Goal: Transaction & Acquisition: Purchase product/service

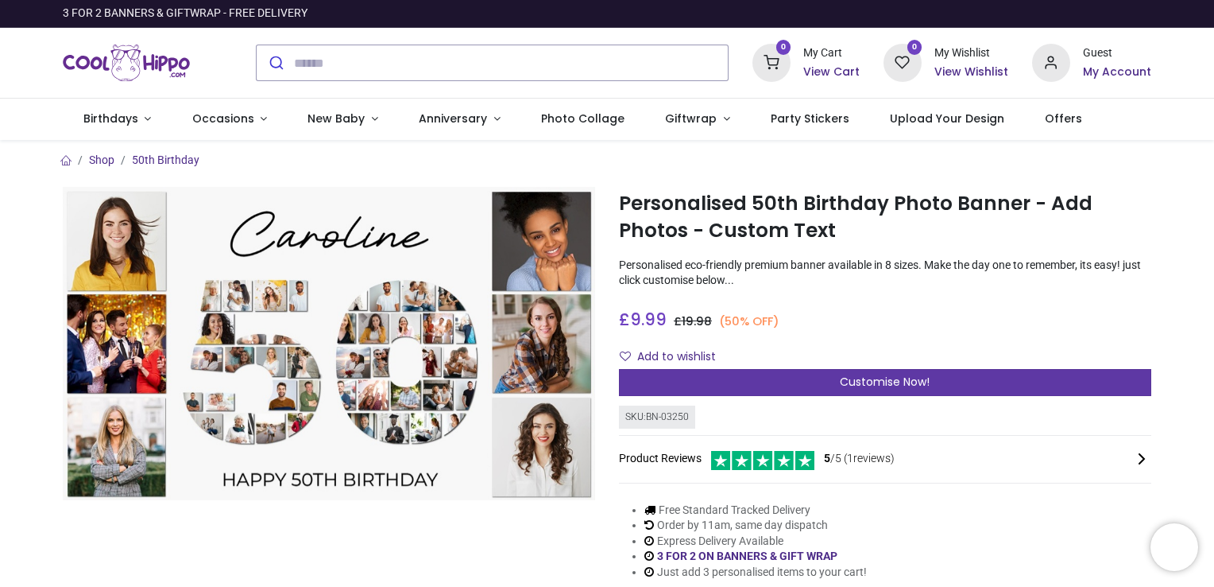
click at [761, 381] on div "Customise Now!" at bounding box center [885, 382] width 532 height 27
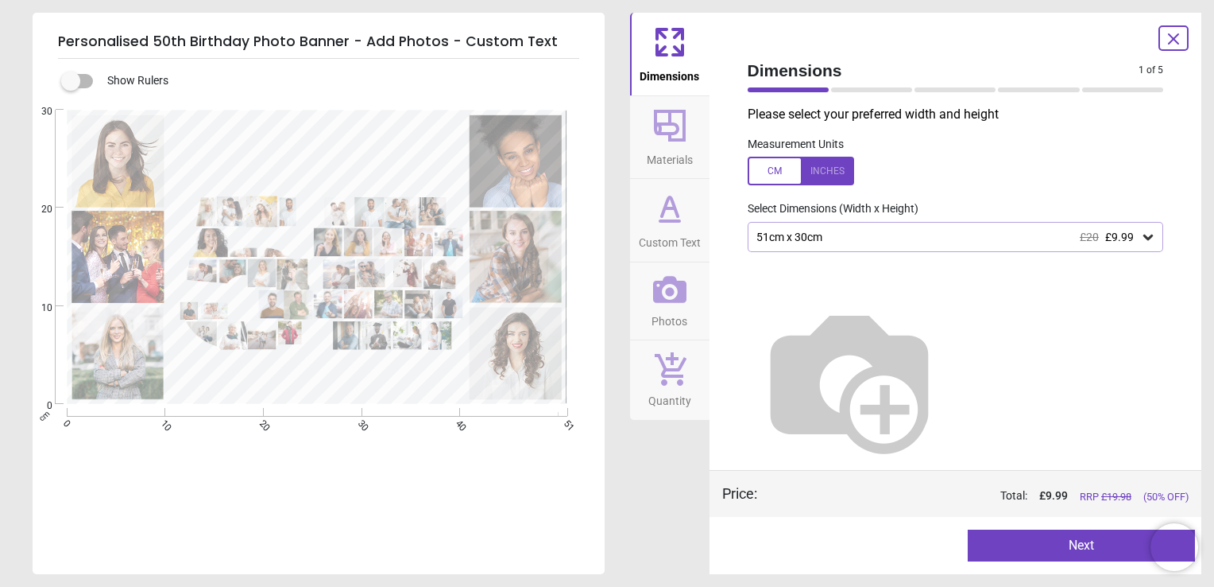
click at [858, 240] on div "51cm x 30cm £20 £9.99" at bounding box center [948, 237] width 386 height 14
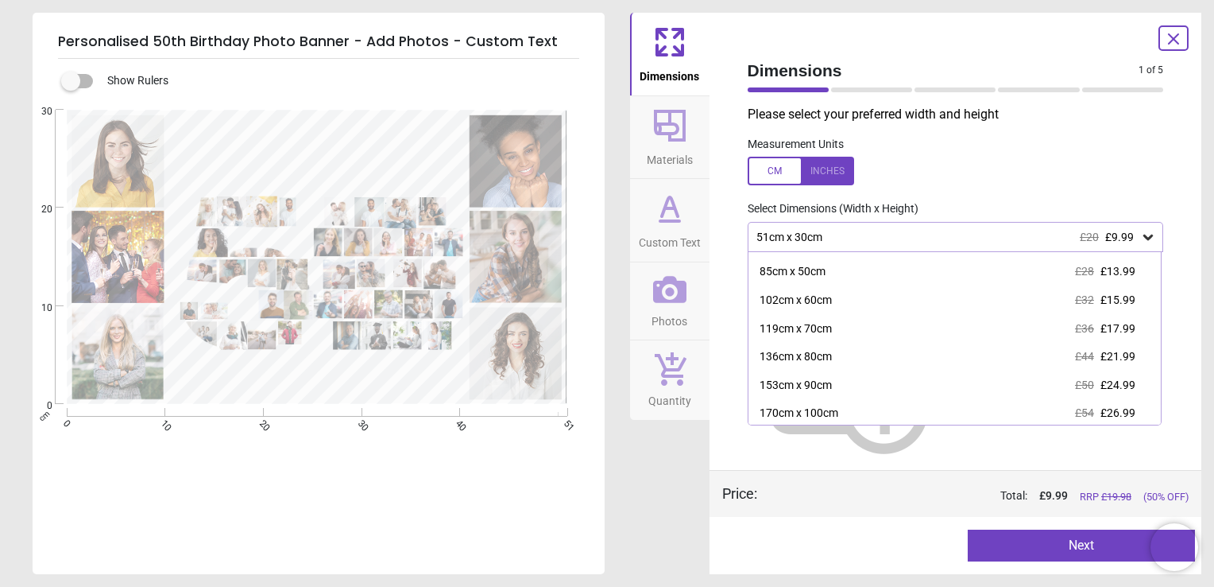
scroll to position [54, 0]
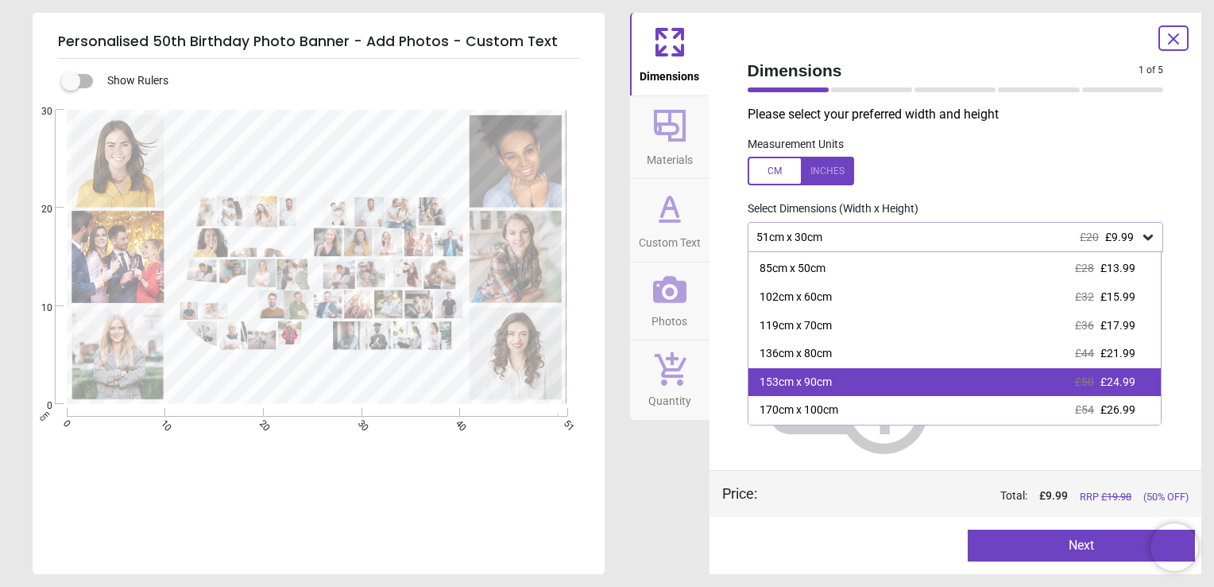
click at [1109, 376] on span "£24.99" at bounding box center [1118, 381] width 35 height 13
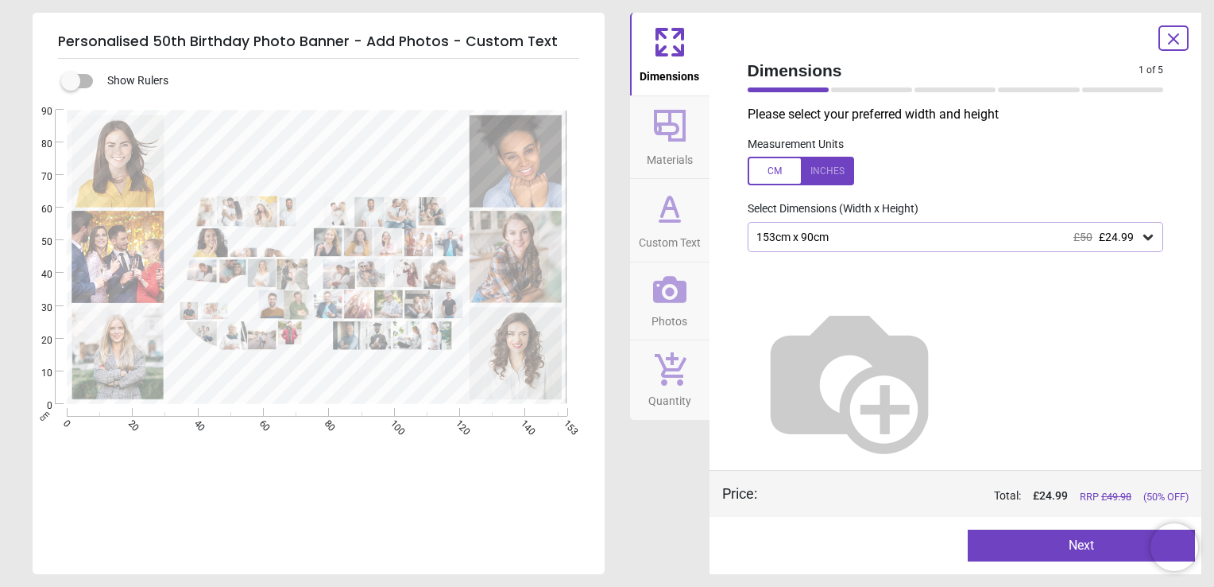
click at [1081, 542] on button "Next" at bounding box center [1081, 545] width 227 height 32
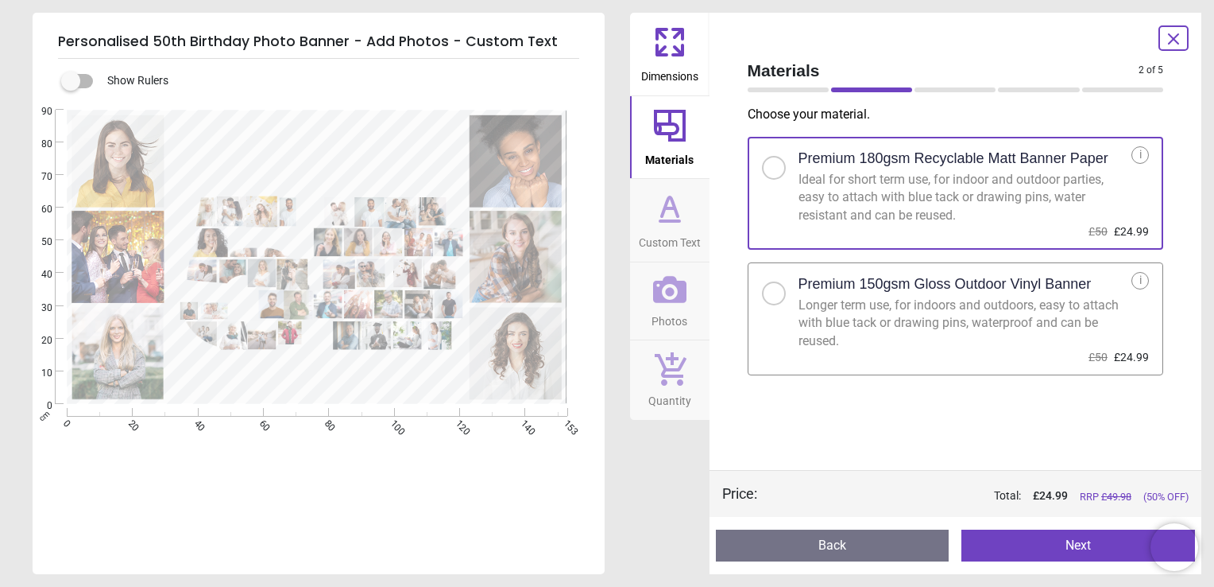
click at [779, 299] on div at bounding box center [774, 293] width 24 height 24
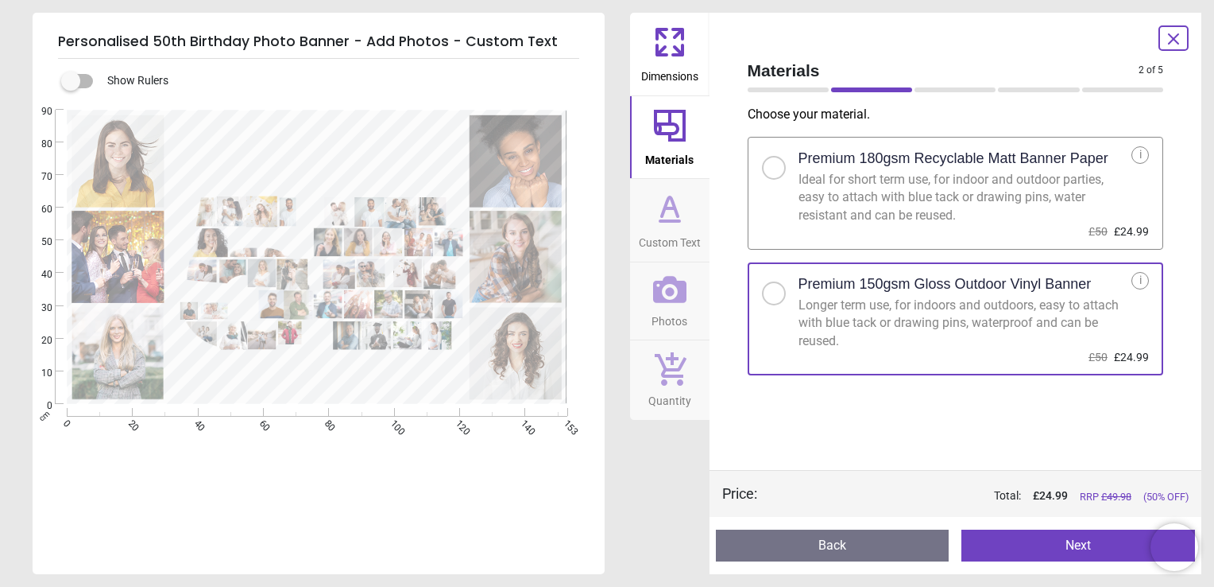
click at [1082, 542] on button "Next" at bounding box center [1079, 545] width 234 height 32
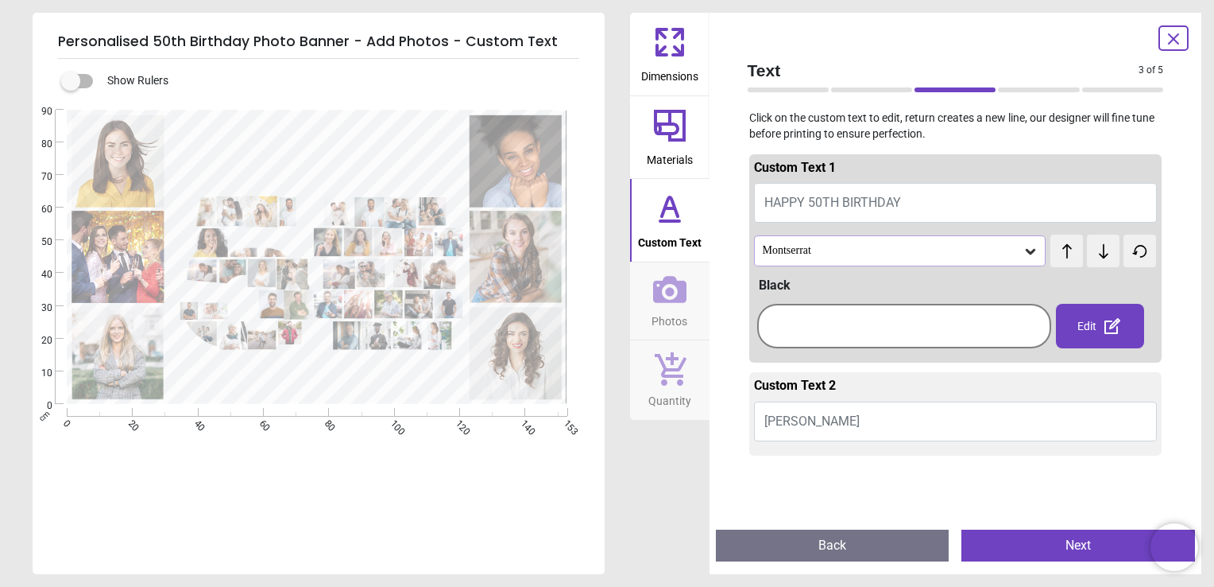
click at [903, 412] on button "Caroline" at bounding box center [956, 421] width 404 height 40
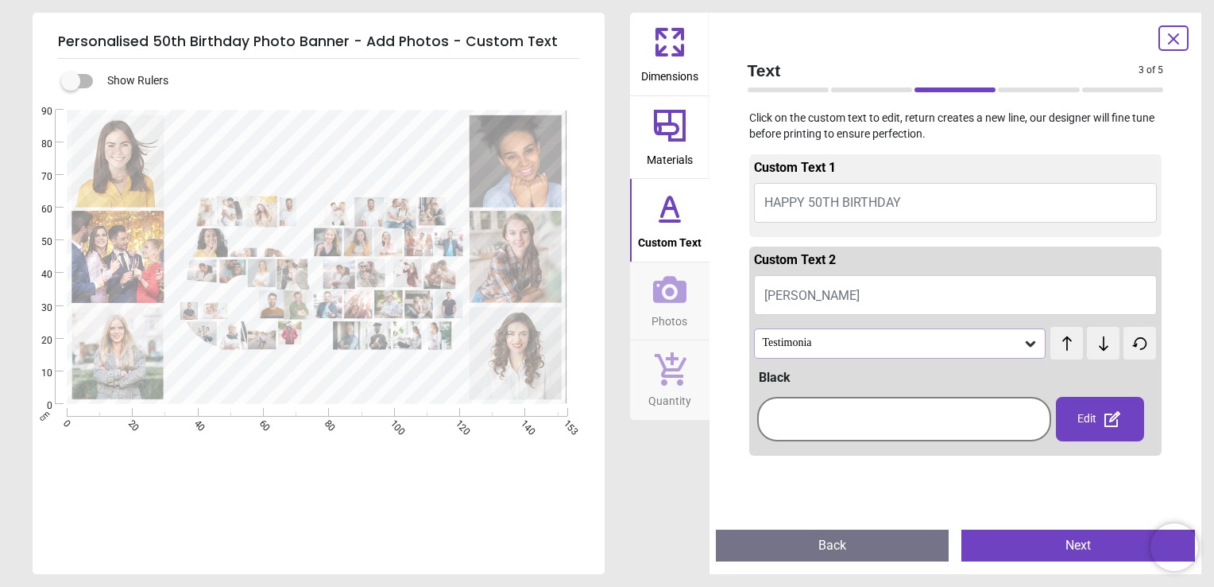
click at [833, 296] on button "Caroline" at bounding box center [956, 295] width 404 height 40
click at [815, 286] on button "Caroline" at bounding box center [956, 295] width 404 height 40
click at [801, 296] on span "Caroline" at bounding box center [812, 295] width 95 height 15
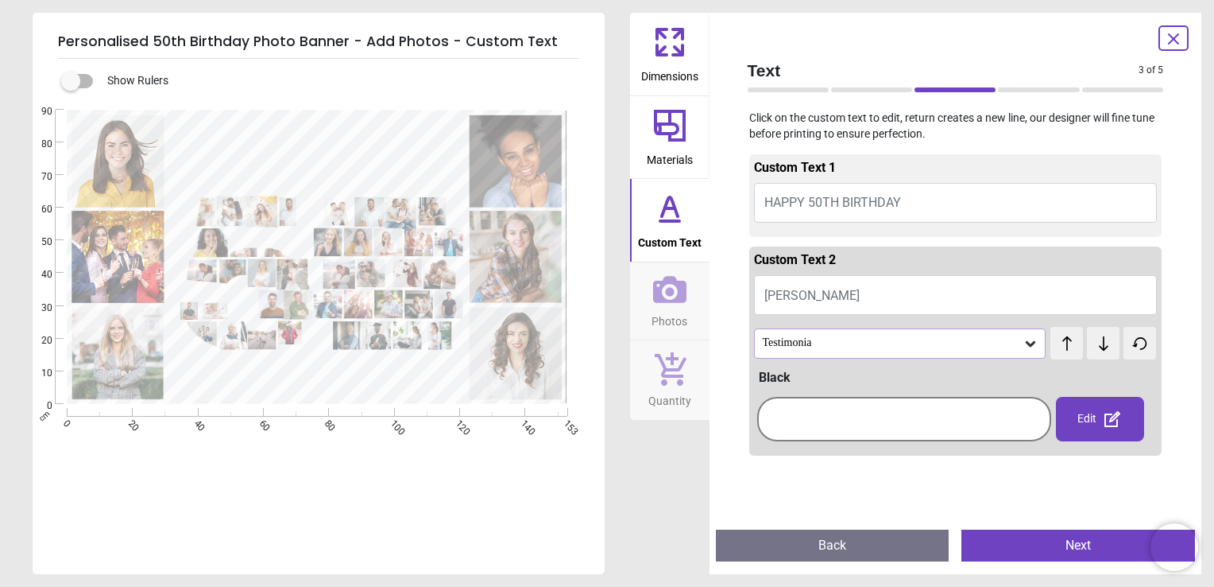
click at [1023, 348] on icon at bounding box center [1031, 343] width 16 height 16
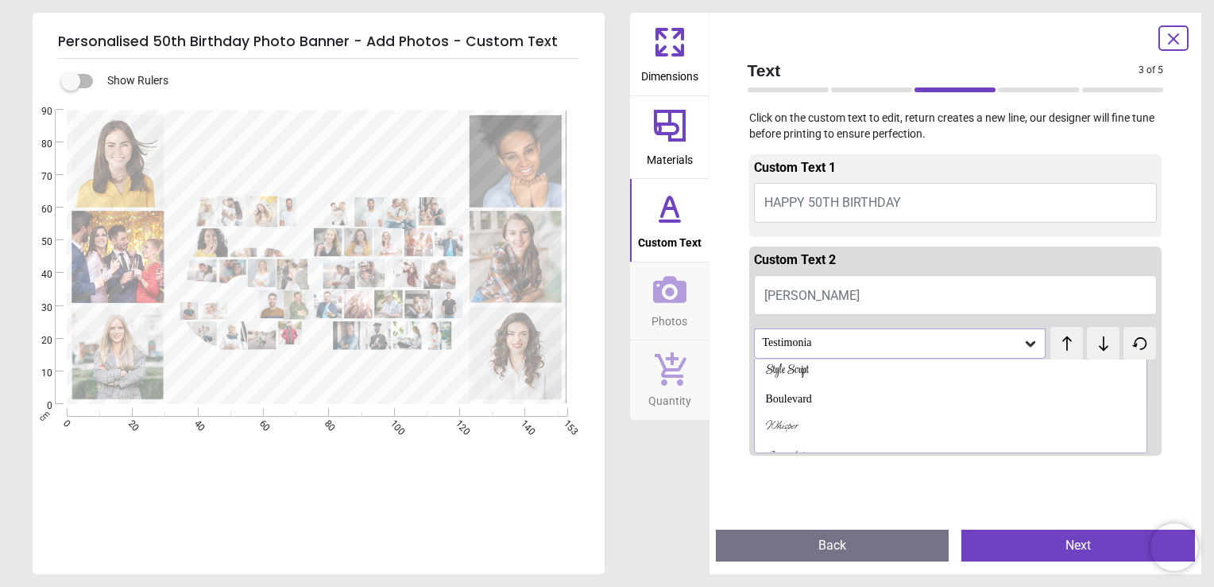
scroll to position [274, 0]
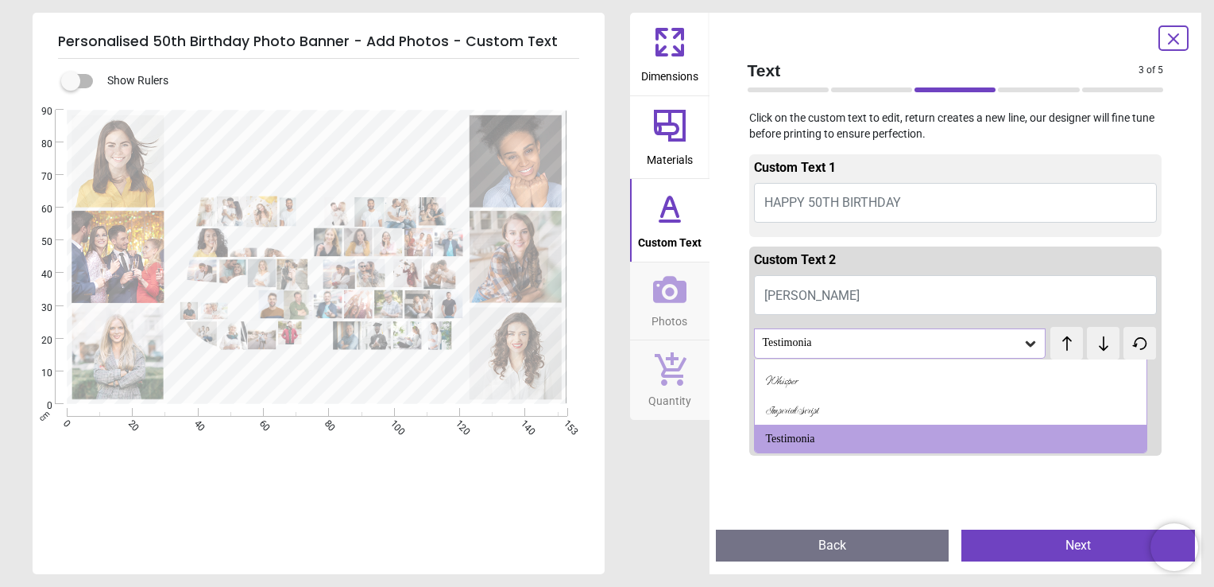
click at [667, 472] on div "Dimensions Materials Custom Text Photos Quantity" at bounding box center [669, 293] width 79 height 561
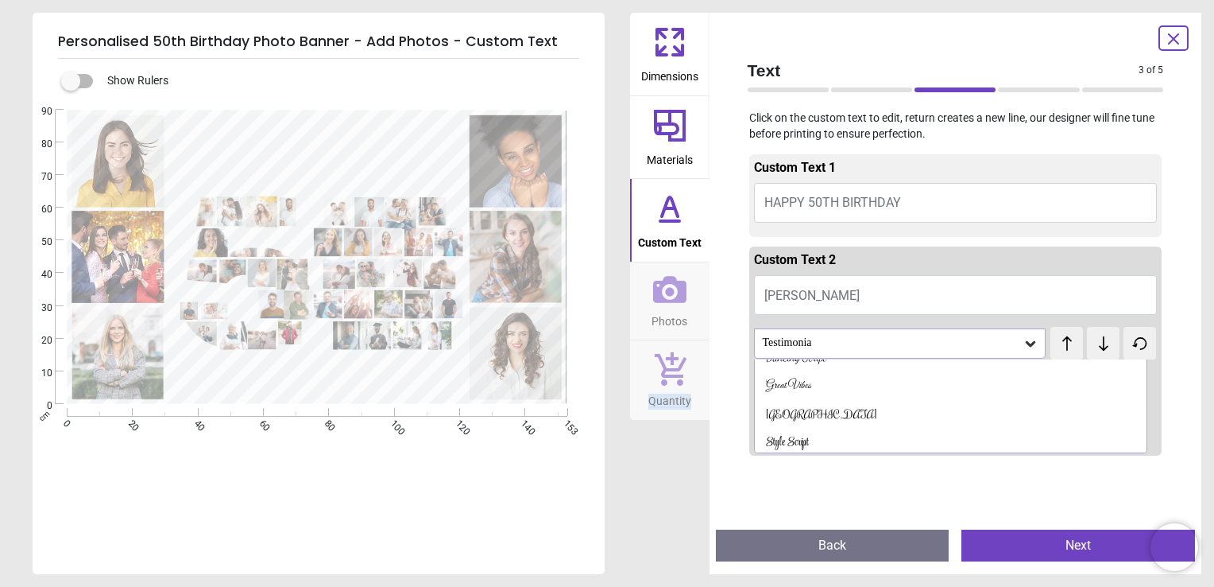
scroll to position [150, 0]
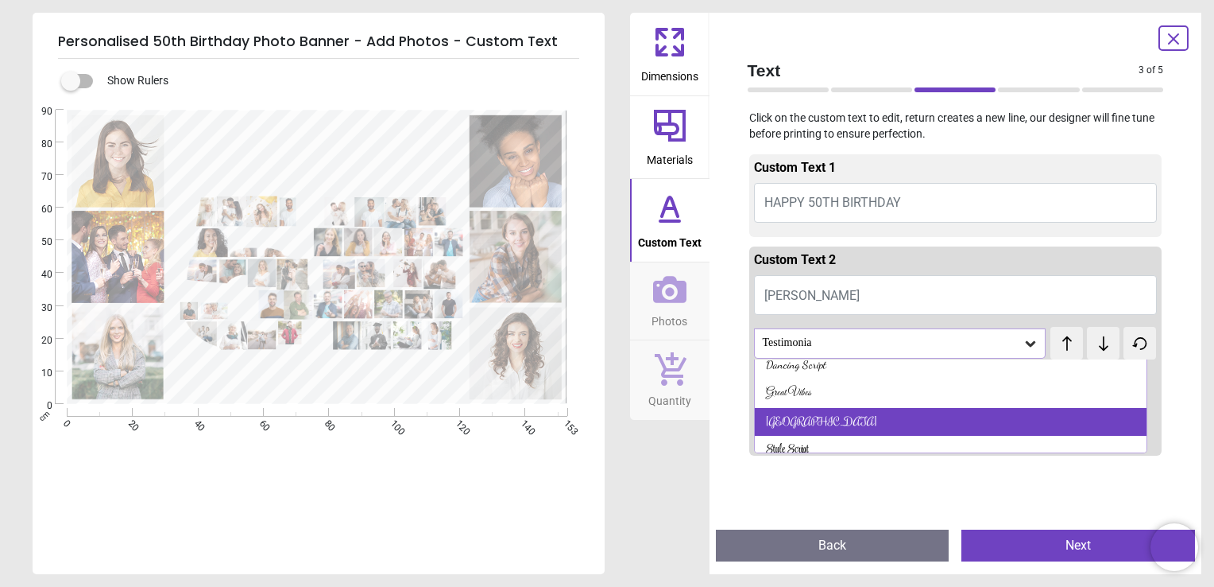
click at [873, 426] on div "Rochester" at bounding box center [951, 422] width 392 height 29
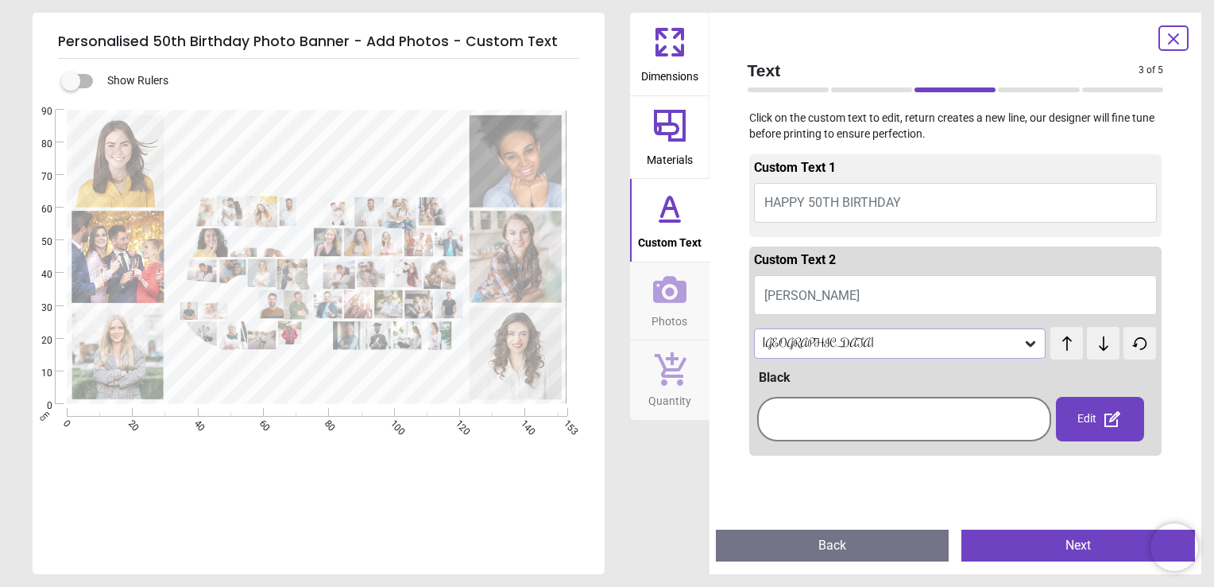
click at [873, 426] on div at bounding box center [904, 419] width 286 height 37
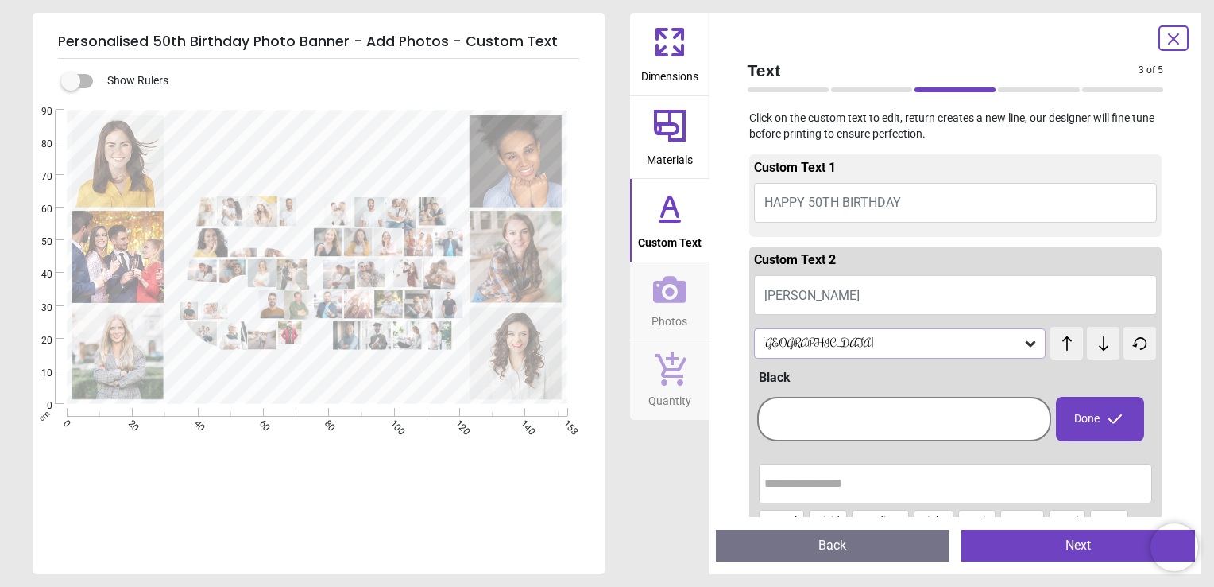
click at [910, 416] on div at bounding box center [904, 419] width 286 height 37
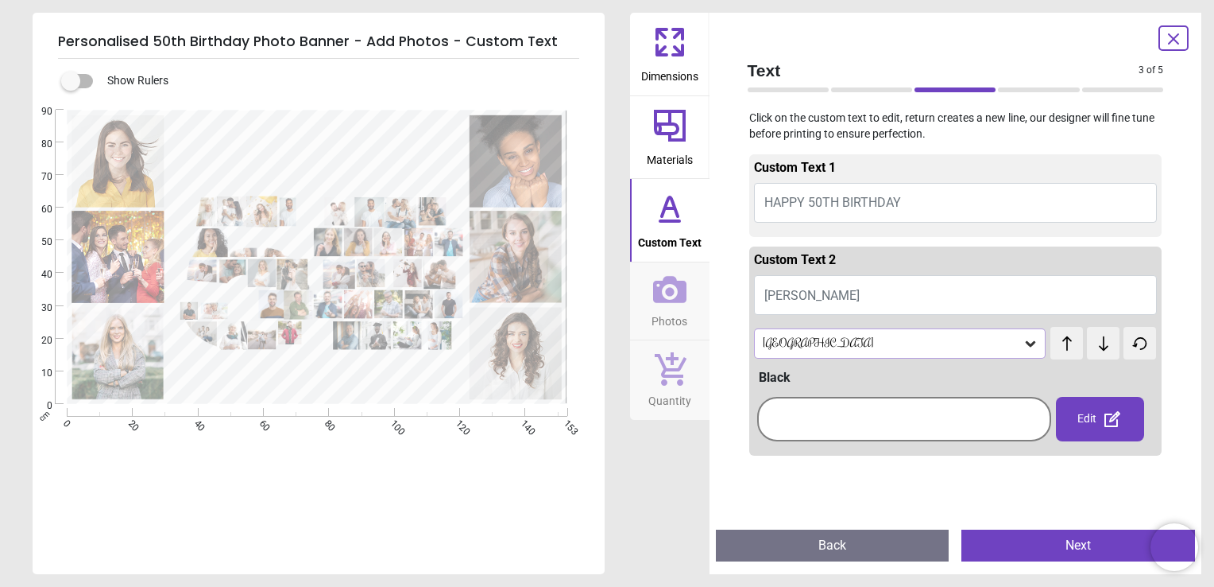
click at [910, 416] on div at bounding box center [904, 419] width 286 height 37
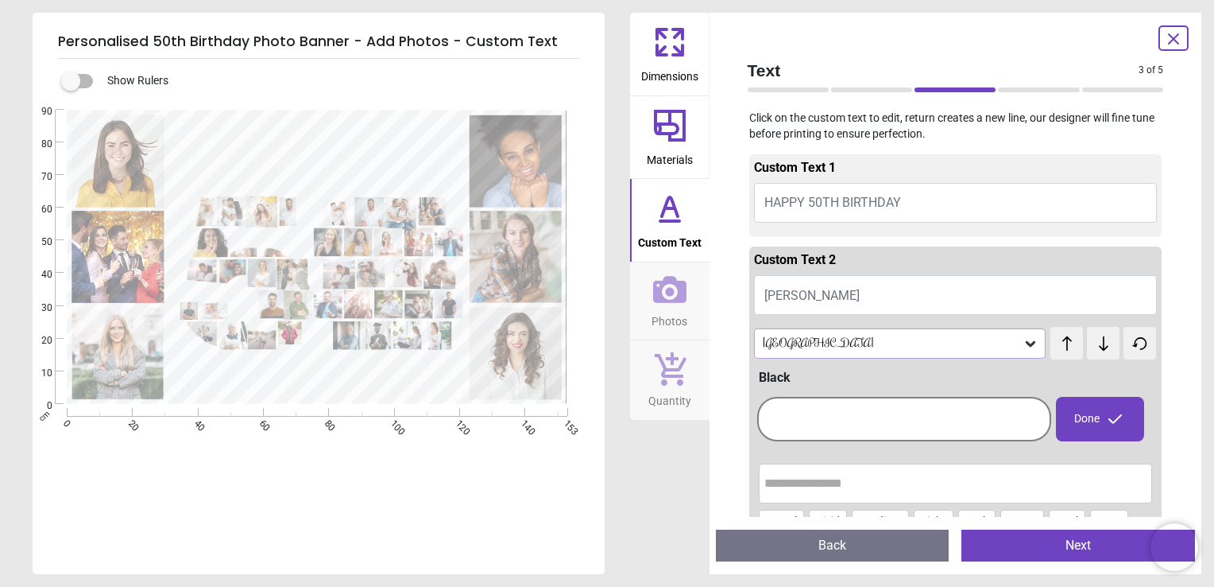
click at [910, 419] on div at bounding box center [904, 419] width 286 height 37
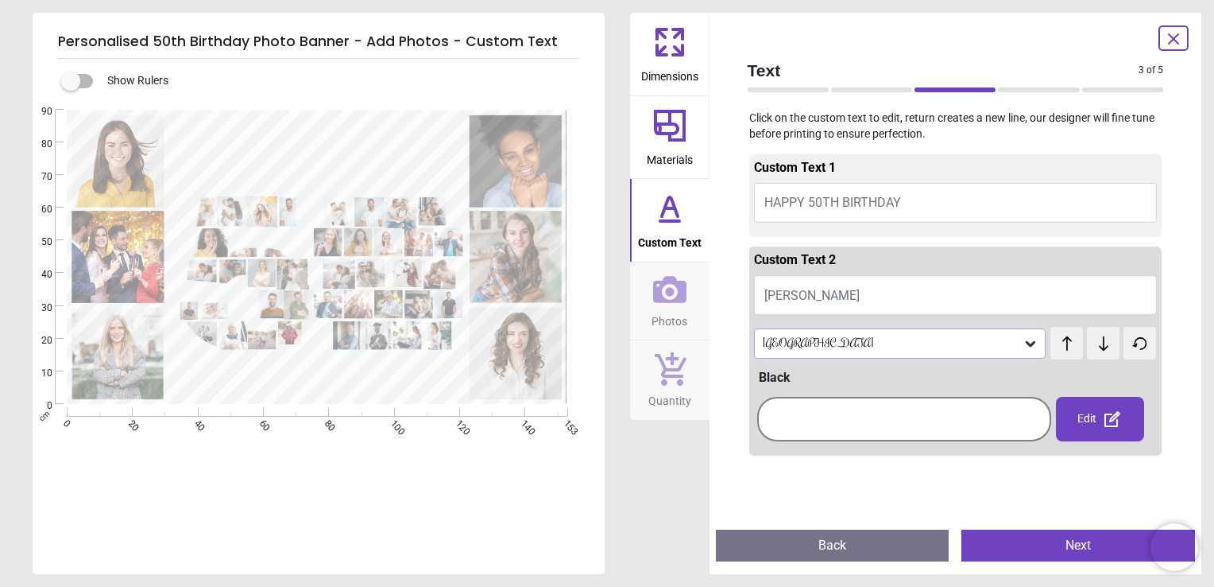
click at [1079, 413] on div "Edit" at bounding box center [1100, 419] width 88 height 45
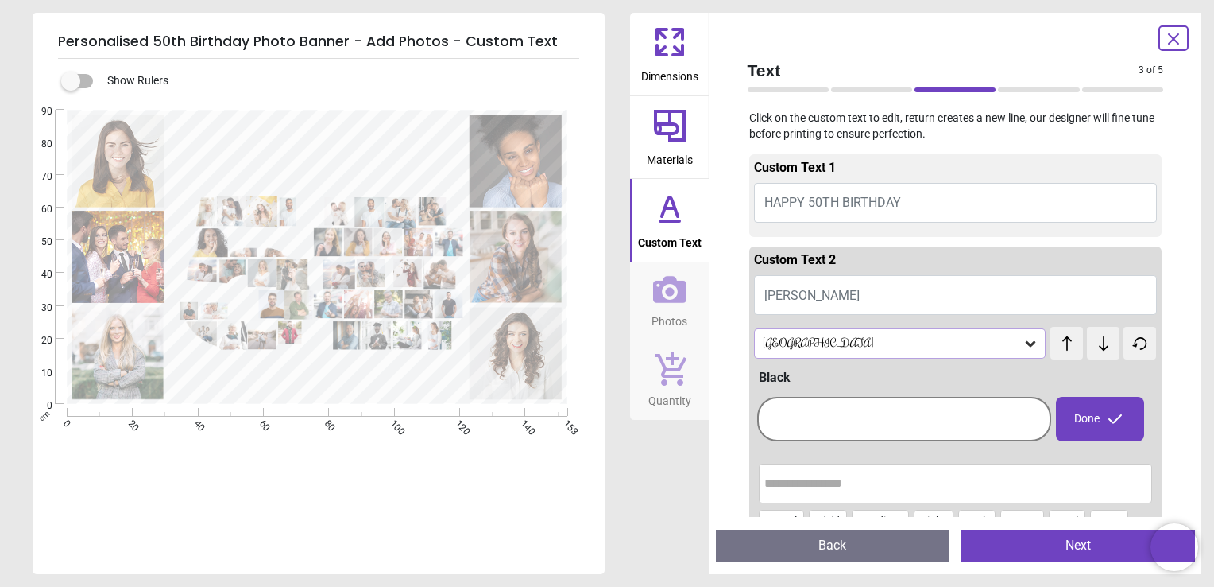
click at [868, 282] on button "Caroline" at bounding box center [956, 295] width 404 height 40
click at [826, 294] on button "Caroline" at bounding box center [956, 295] width 404 height 40
click at [787, 301] on span "Caroline" at bounding box center [812, 295] width 95 height 15
type textarea "********"
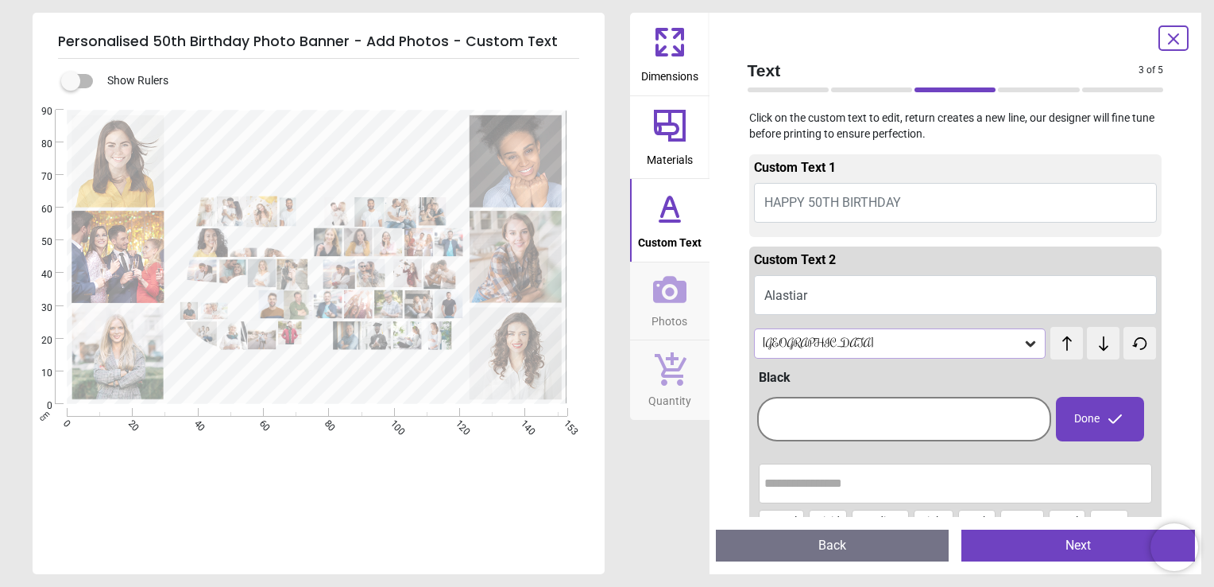
click at [1026, 344] on icon at bounding box center [1031, 344] width 10 height 6
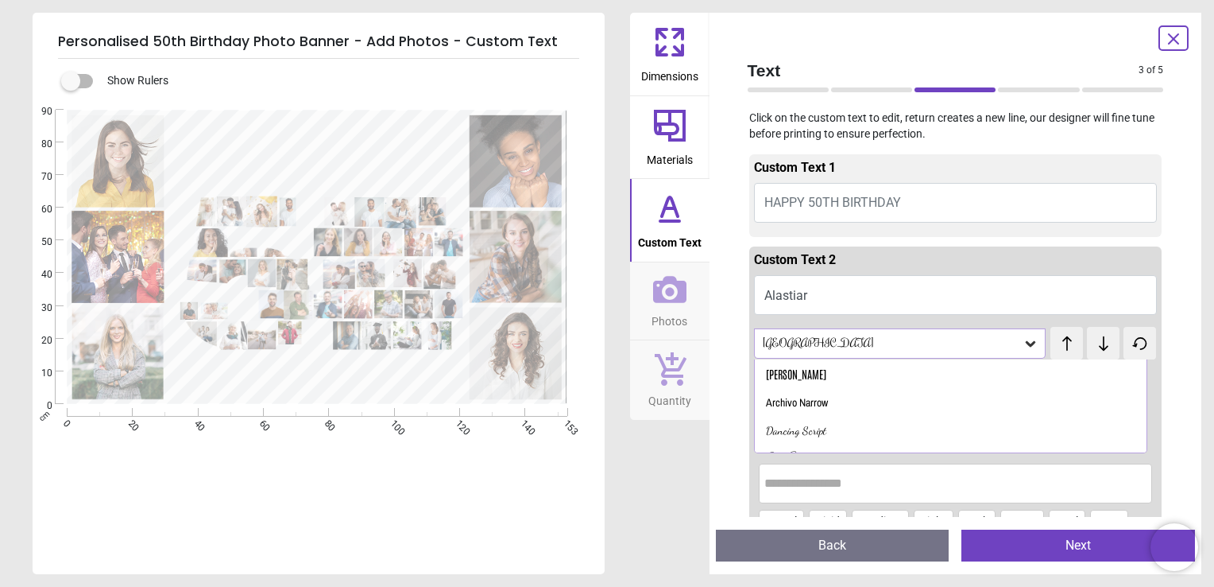
scroll to position [74, 0]
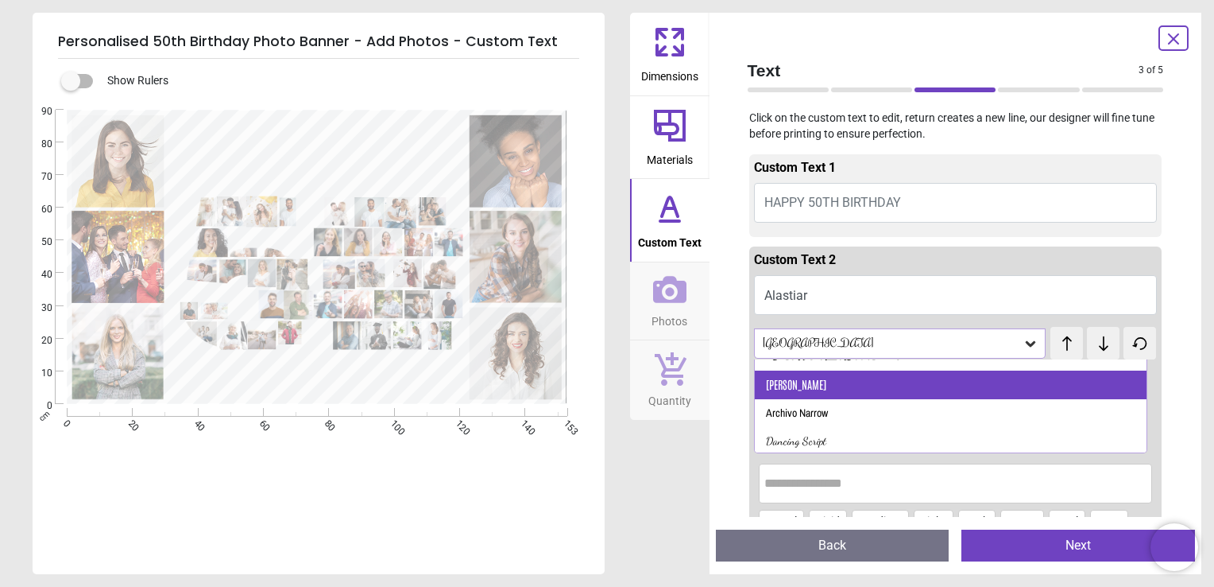
click at [864, 396] on div "Antonio" at bounding box center [951, 384] width 392 height 29
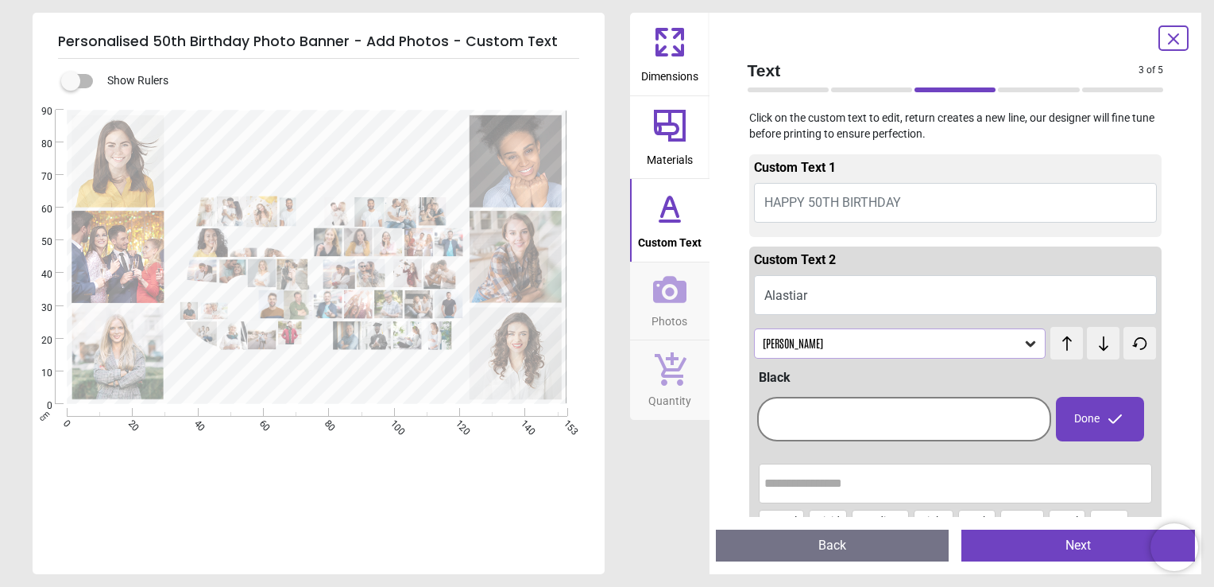
click at [1027, 344] on icon at bounding box center [1031, 343] width 16 height 16
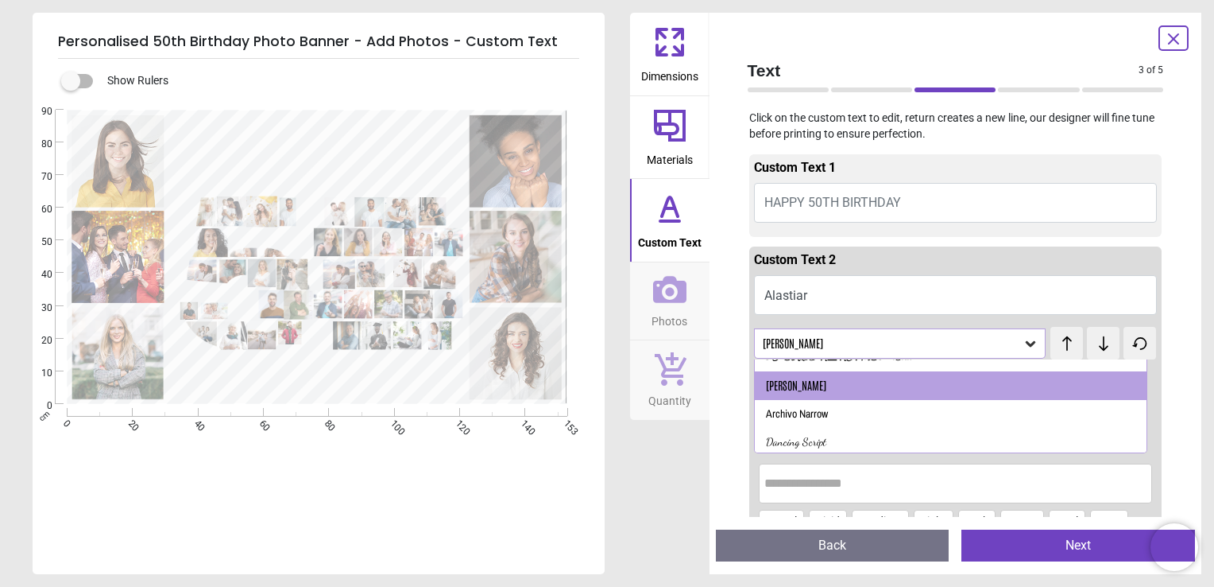
scroll to position [83, 0]
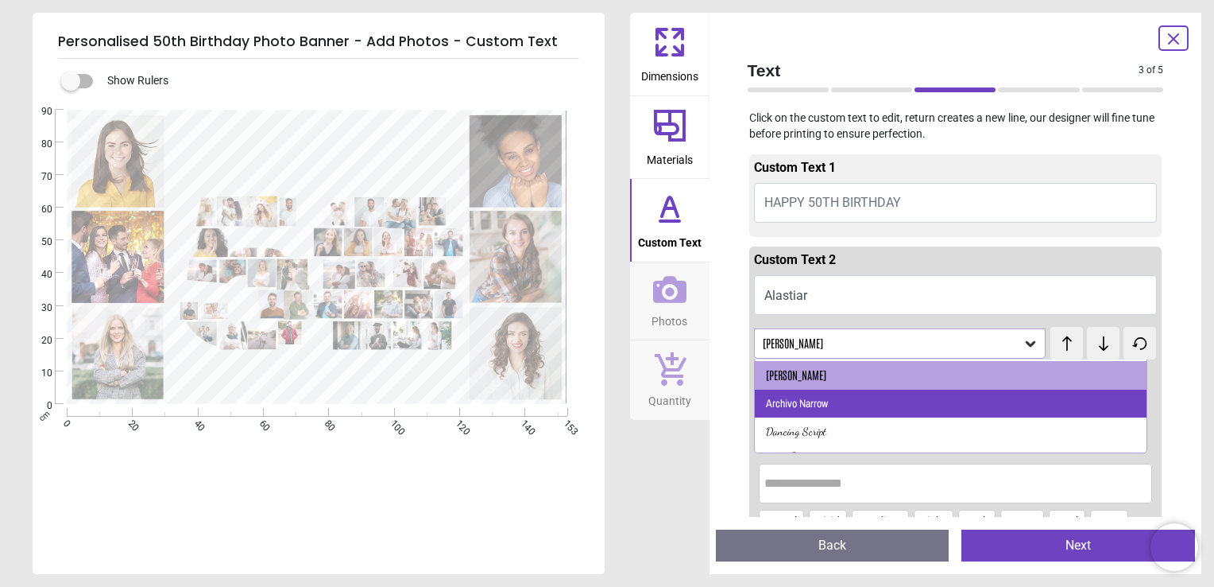
click at [883, 416] on div "Archivo Narrow" at bounding box center [951, 403] width 392 height 29
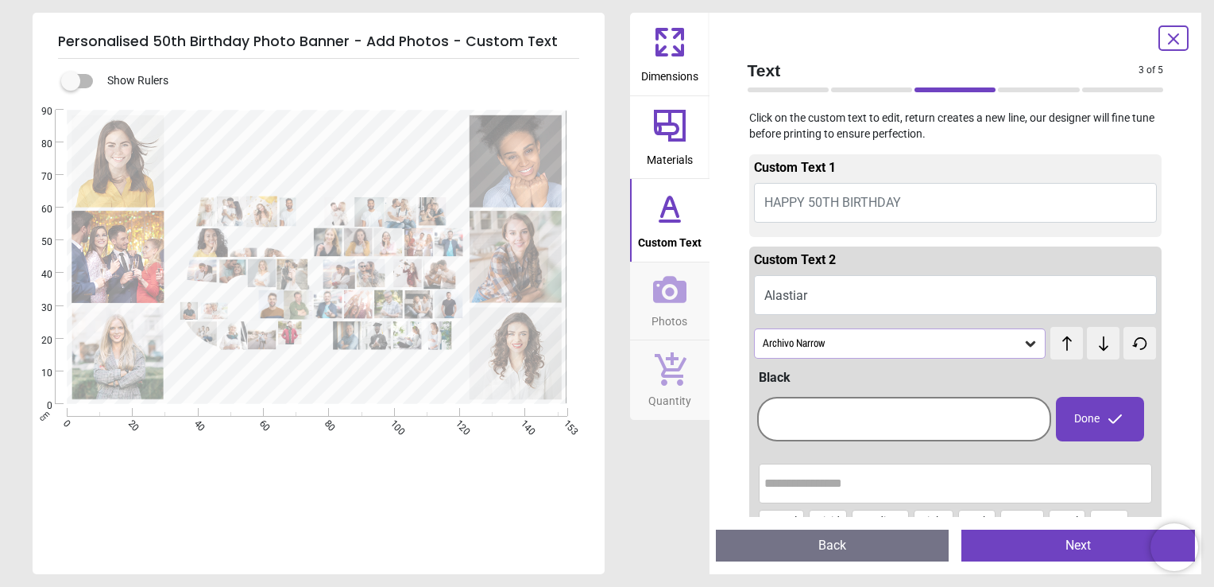
click at [1055, 347] on icon at bounding box center [1067, 343] width 24 height 16
click at [1023, 341] on icon at bounding box center [1031, 343] width 16 height 16
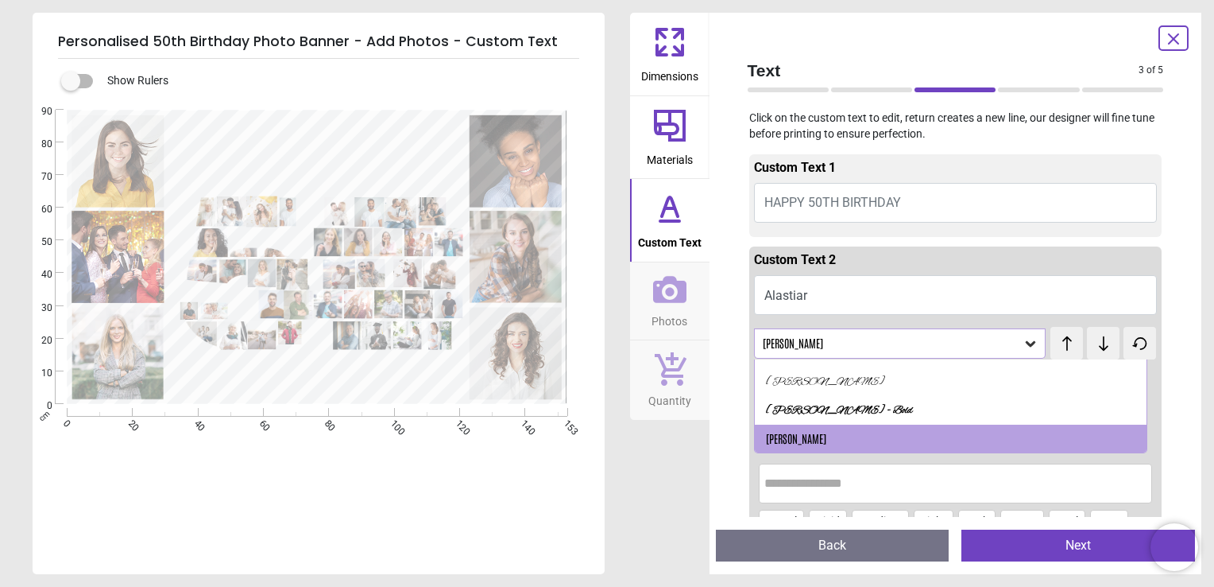
scroll to position [0, 0]
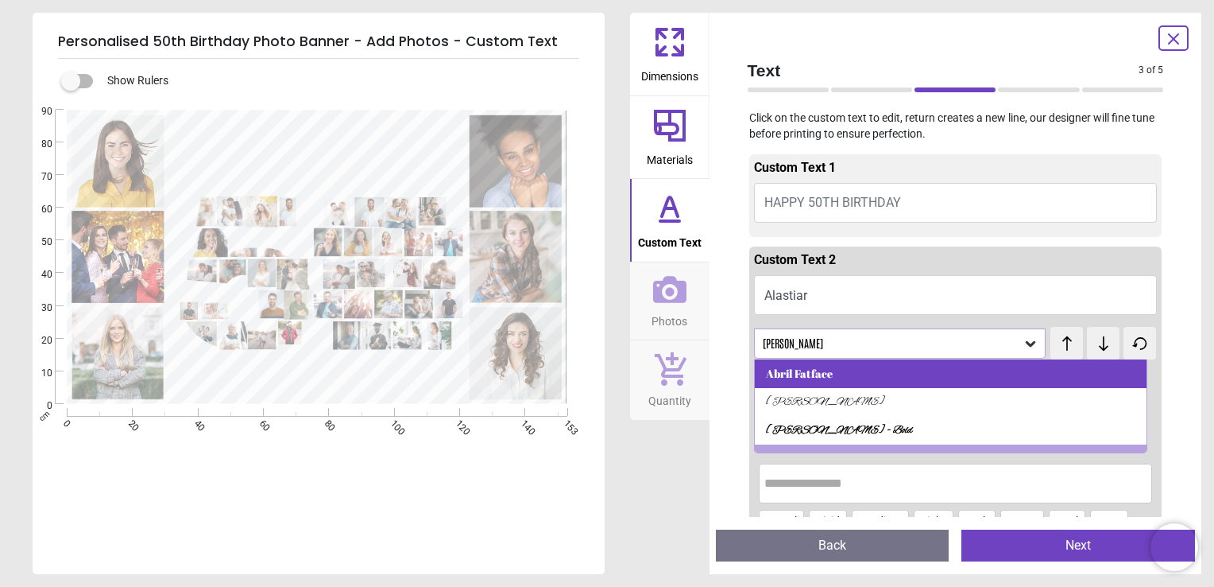
click at [834, 369] on div "Abril Fatface" at bounding box center [951, 373] width 392 height 29
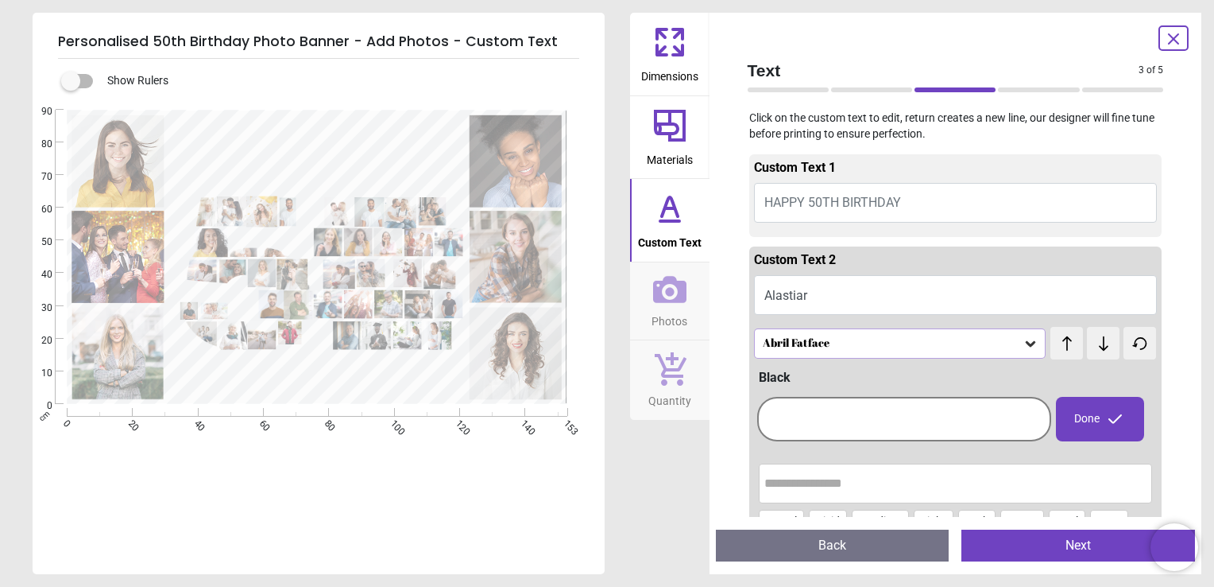
click at [1098, 339] on icon at bounding box center [1104, 343] width 24 height 16
click at [1011, 536] on button "Next" at bounding box center [1079, 545] width 234 height 32
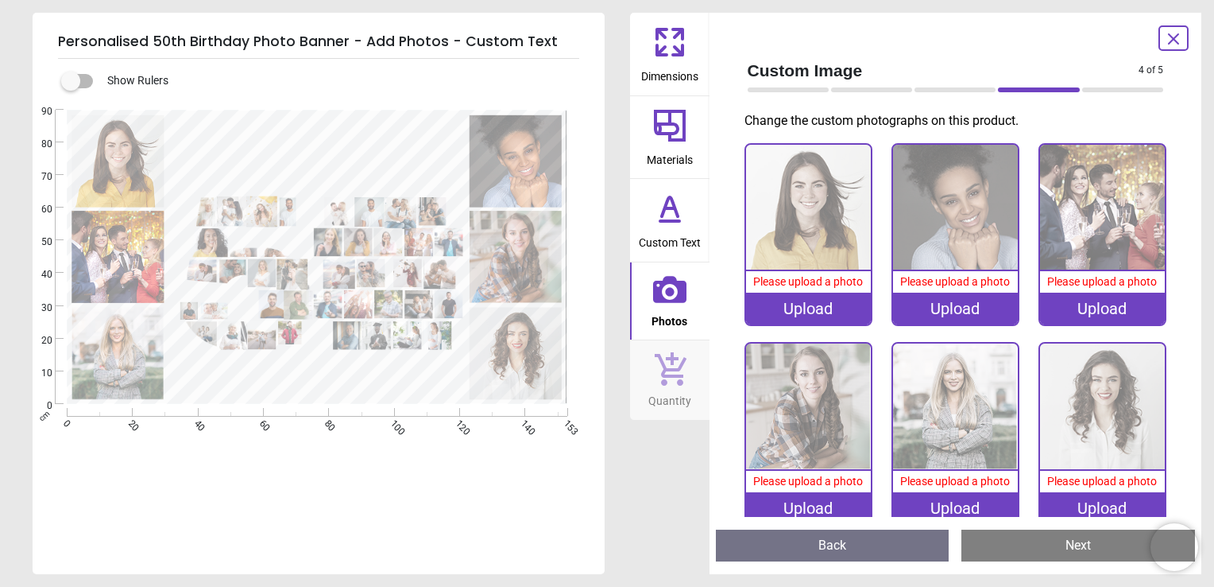
click at [799, 304] on div "Upload" at bounding box center [808, 308] width 125 height 32
click at [1167, 46] on icon at bounding box center [1173, 38] width 19 height 19
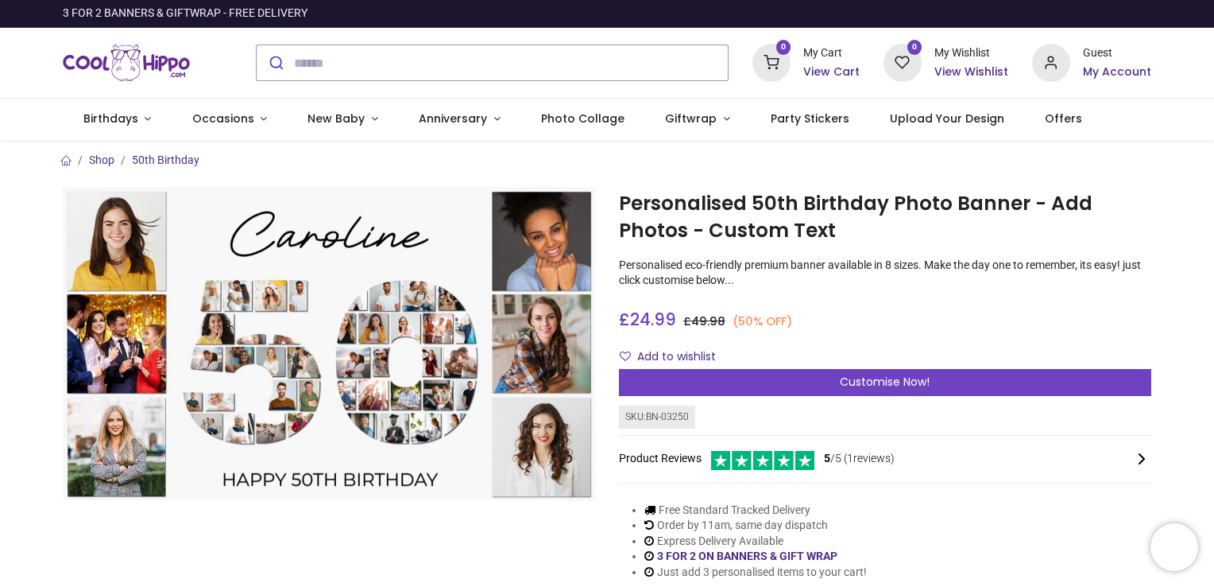
click at [1052, 65] on icon at bounding box center [1051, 63] width 38 height 38
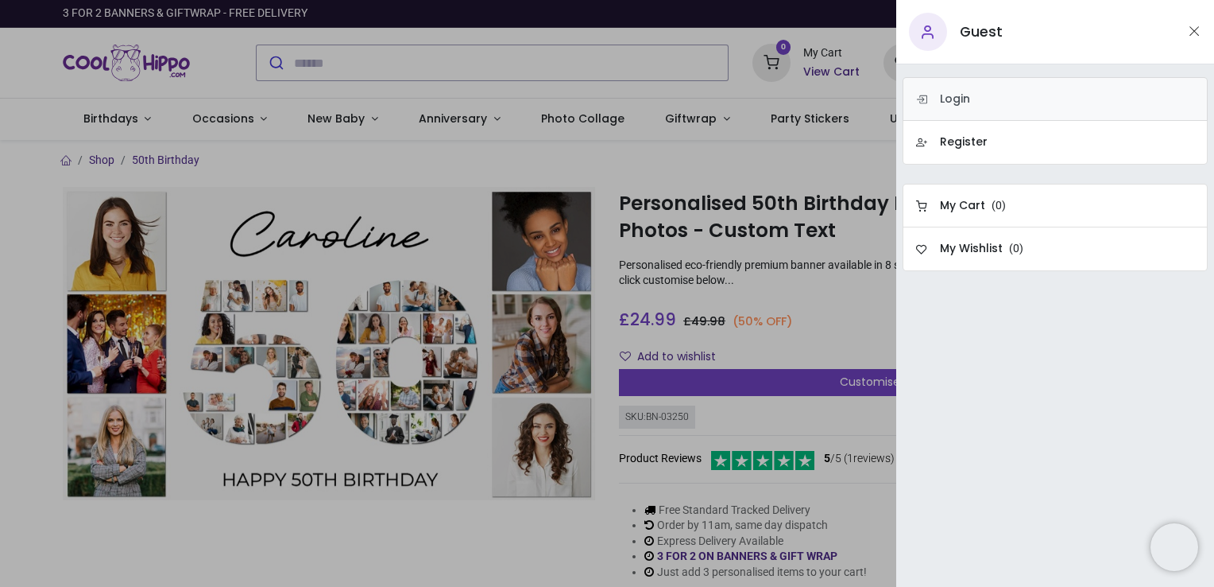
click at [1043, 100] on link "Login" at bounding box center [1055, 99] width 305 height 44
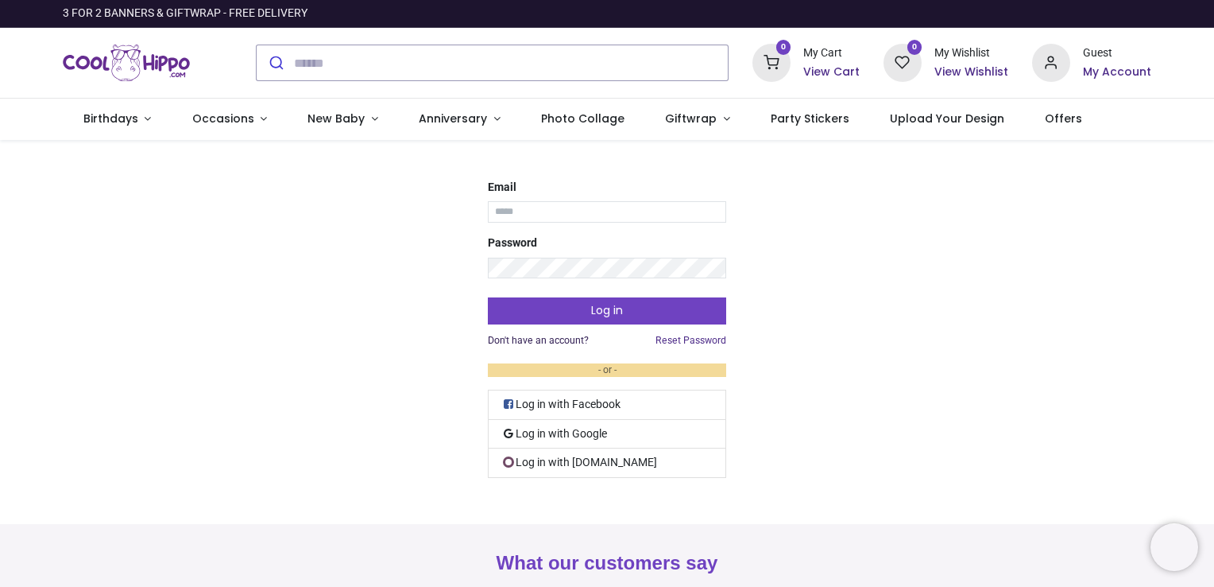
click at [566, 343] on link "Don't have an account?" at bounding box center [538, 341] width 101 height 14
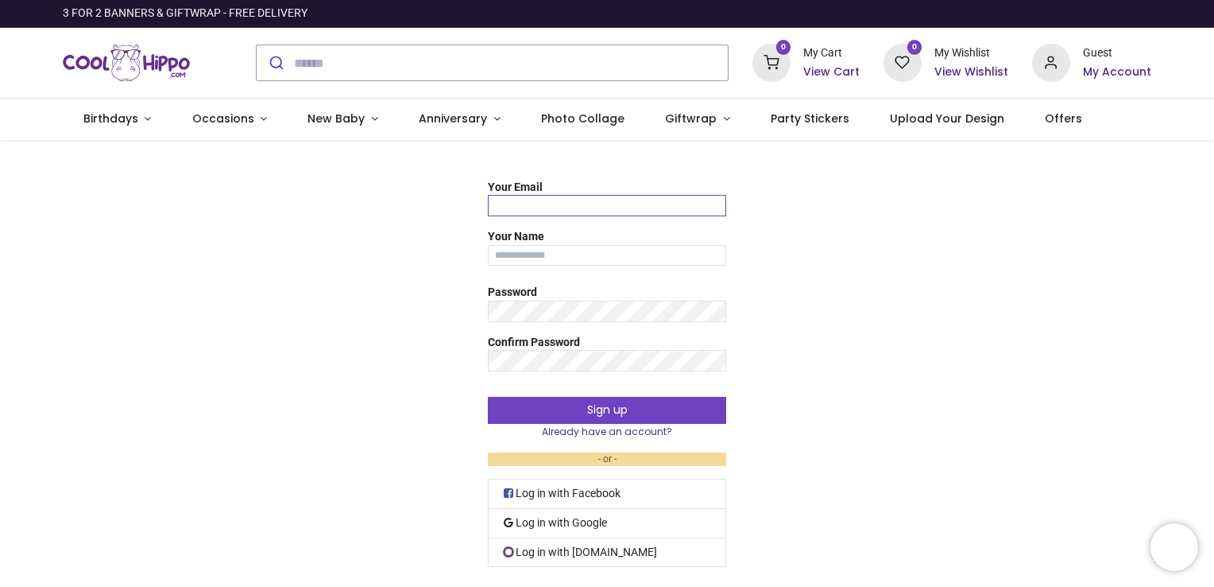
click at [579, 209] on input "Your Email" at bounding box center [607, 205] width 238 height 21
type input "**********"
click at [559, 256] on input "Your Name" at bounding box center [607, 255] width 238 height 21
type input "**********"
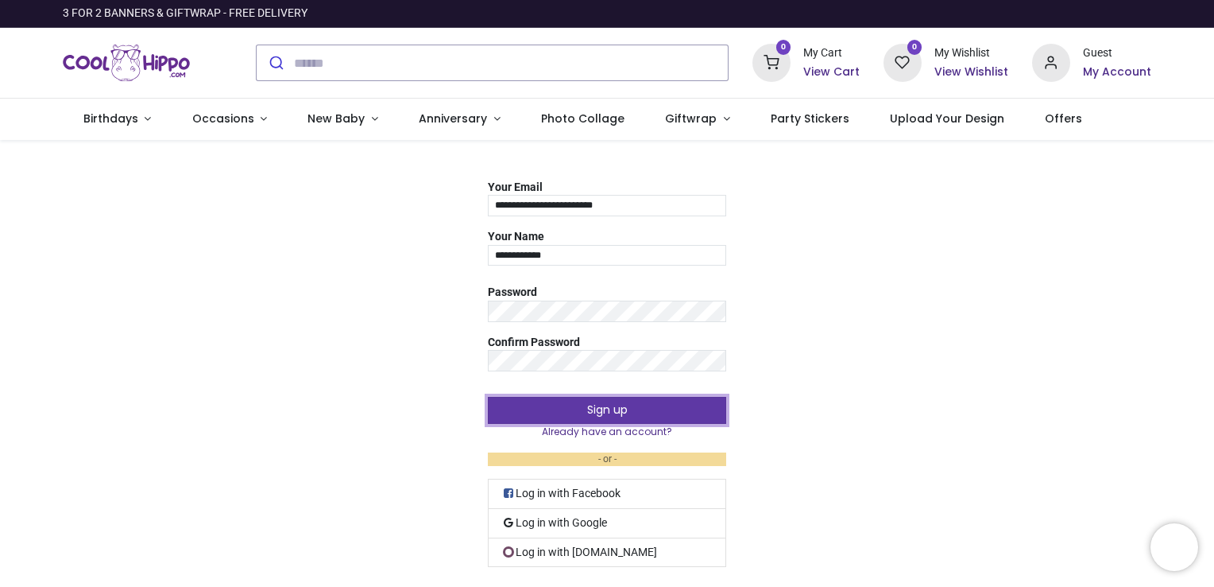
click at [651, 405] on button "Sign up" at bounding box center [607, 410] width 238 height 27
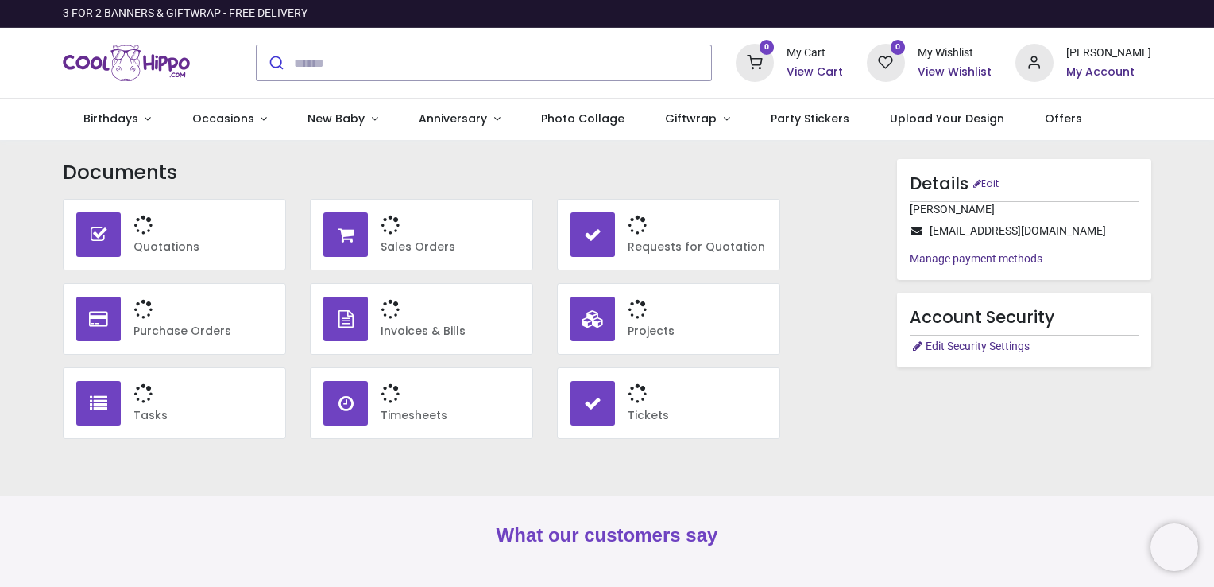
type input "**********"
click at [129, 136] on link "Birthdays" at bounding box center [117, 119] width 109 height 41
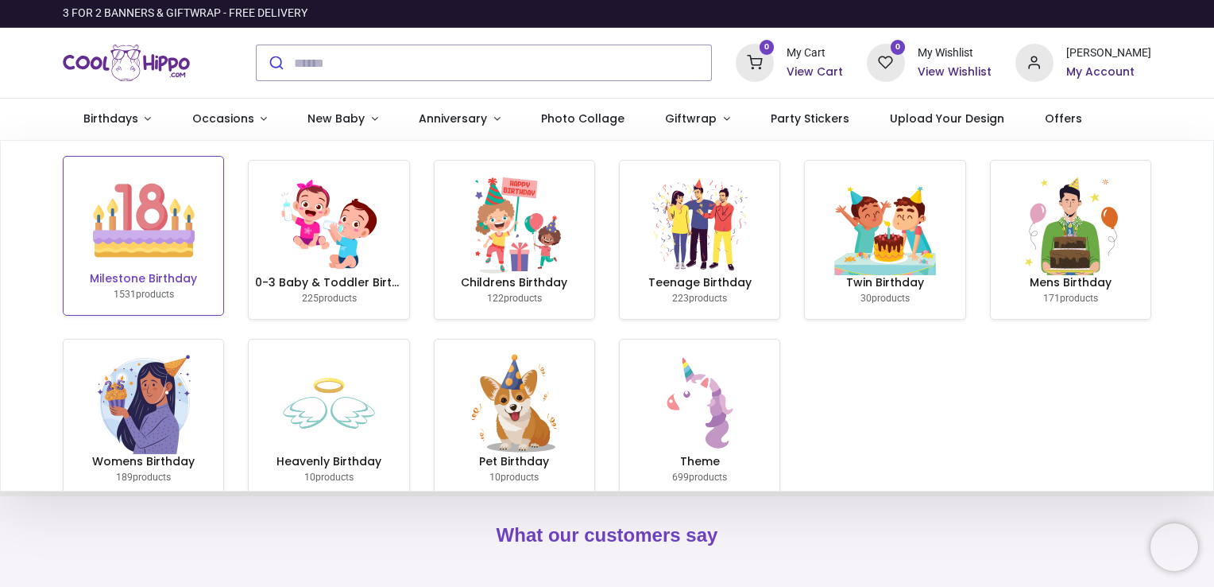
click at [146, 215] on img at bounding box center [144, 220] width 102 height 102
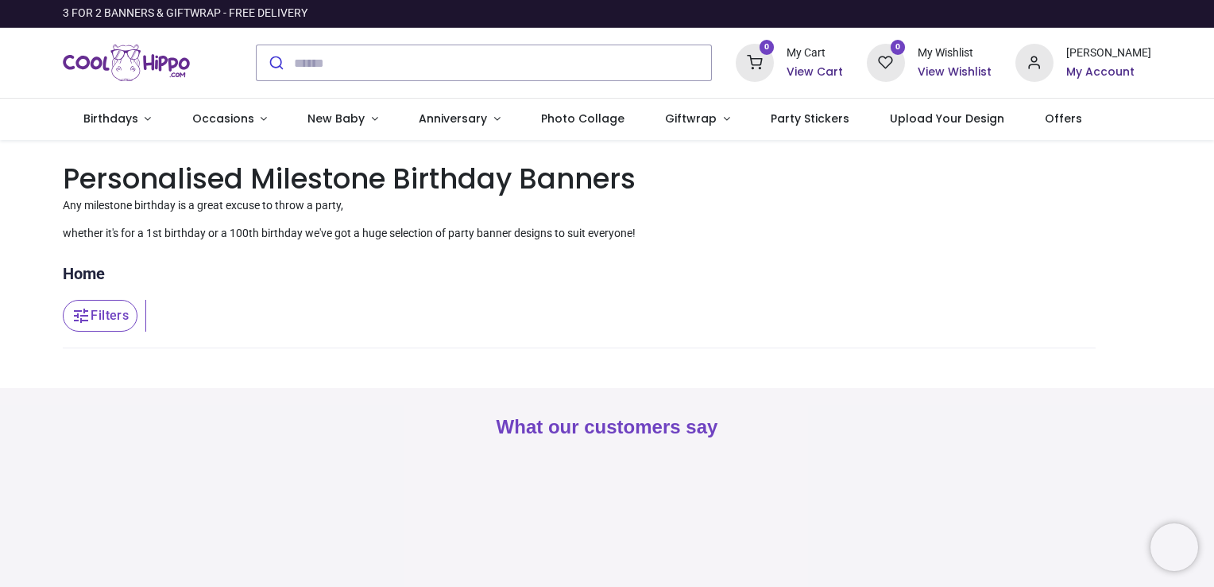
type input "**********"
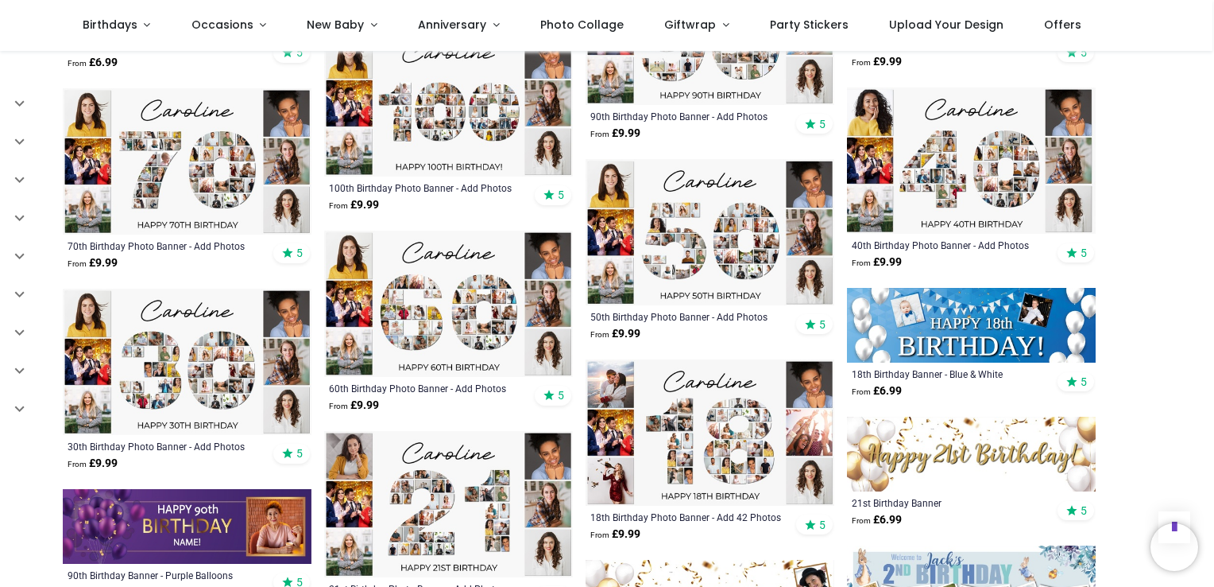
scroll to position [3173, 0]
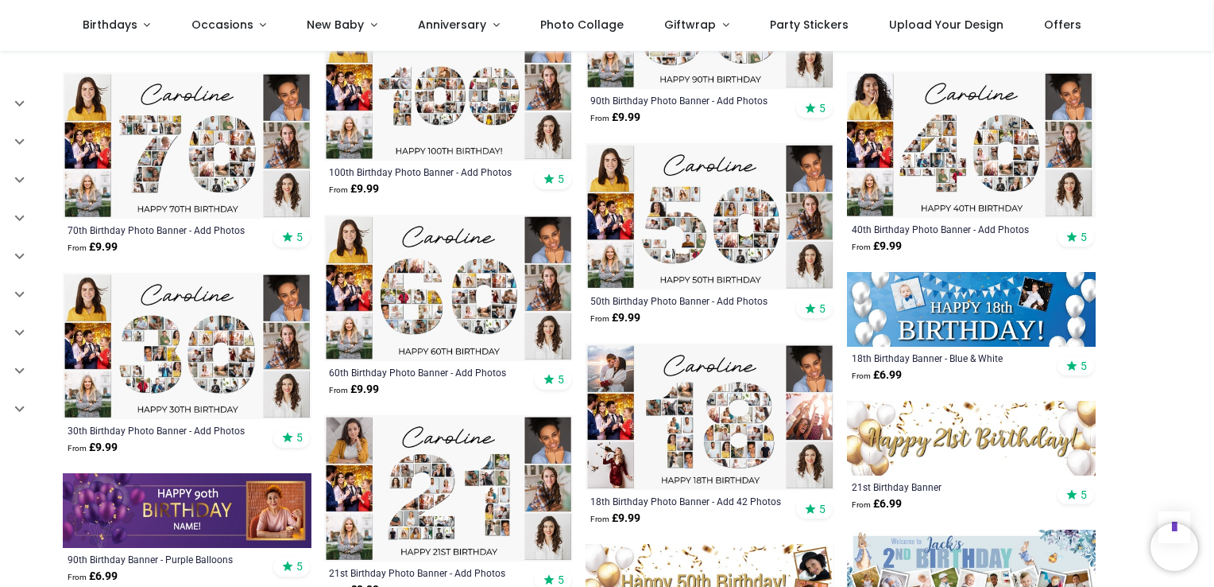
click at [733, 205] on img at bounding box center [710, 216] width 249 height 146
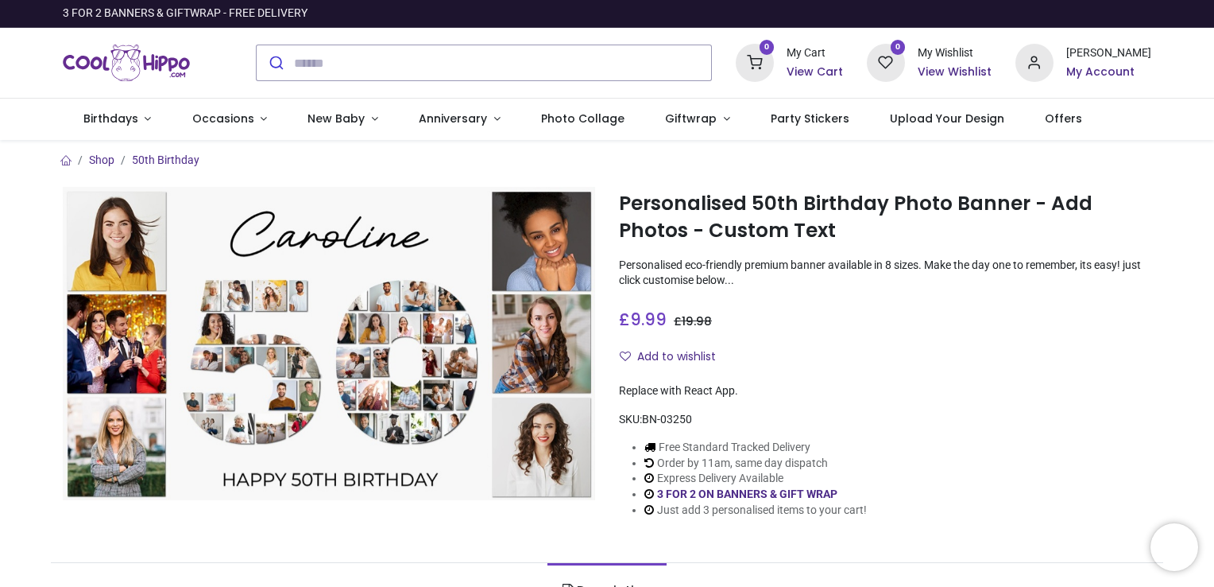
type input "**********"
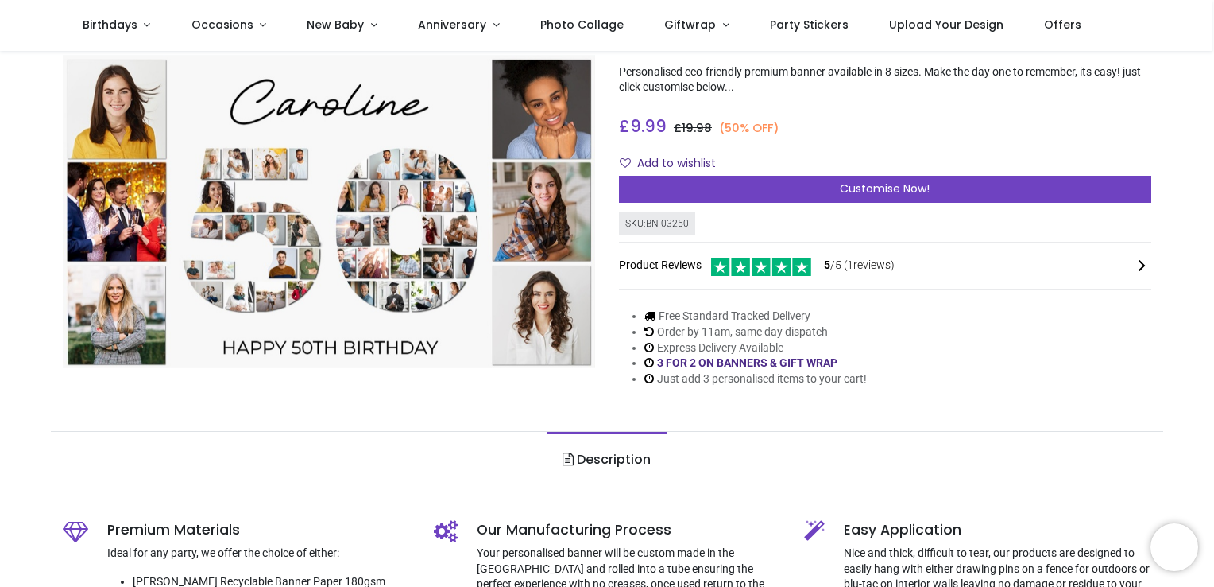
scroll to position [134, 0]
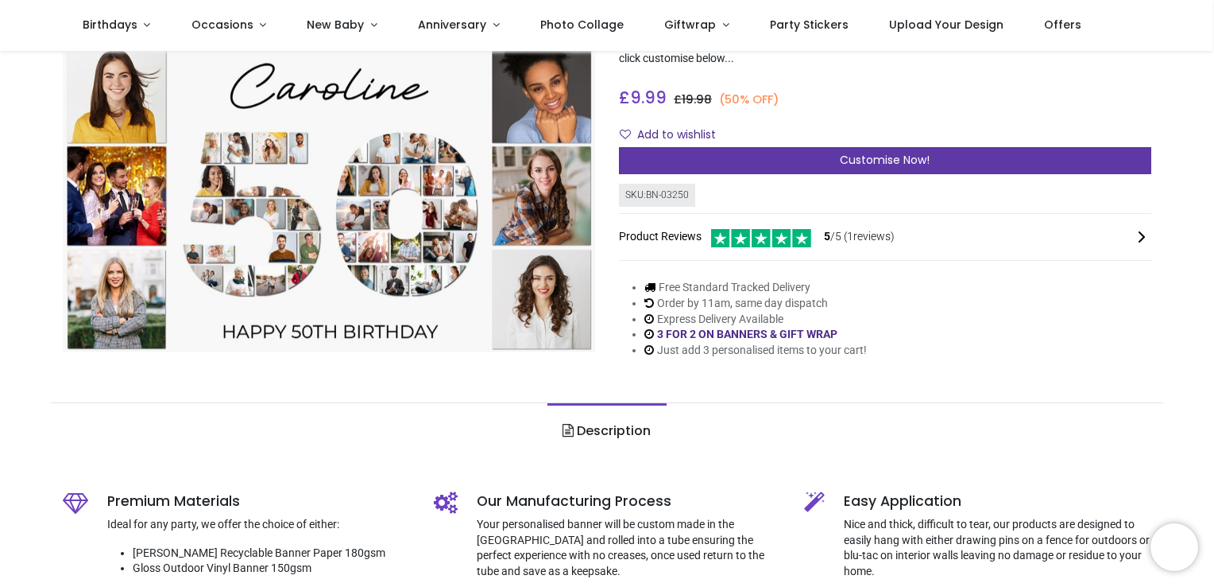
click at [938, 157] on div "Customise Now!" at bounding box center [885, 160] width 532 height 27
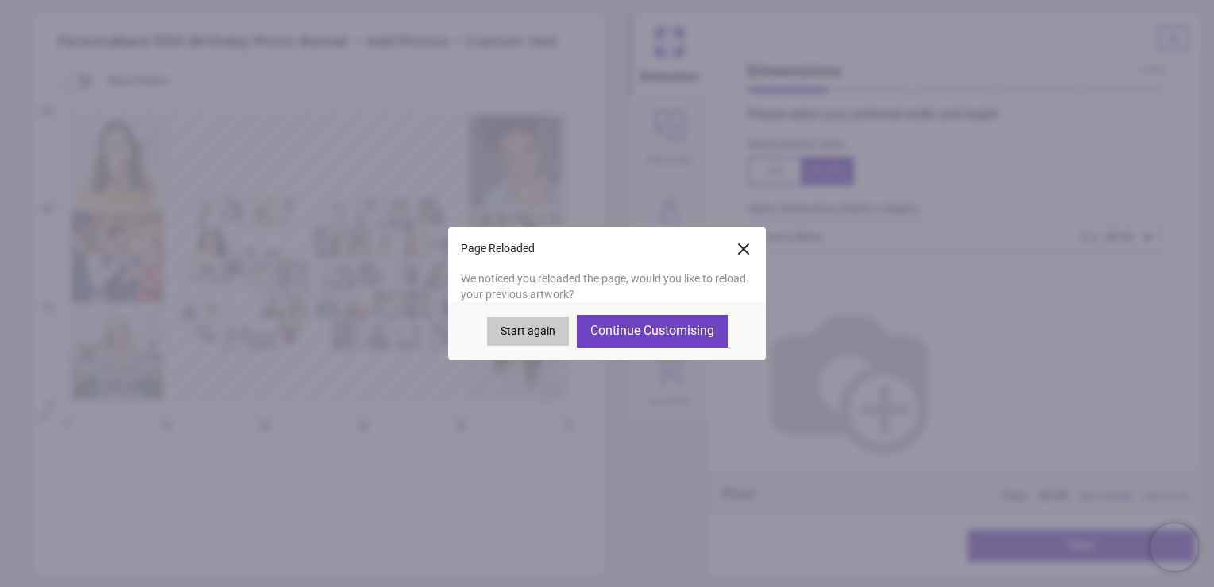
click at [638, 333] on button "Continue Customising" at bounding box center [652, 331] width 151 height 32
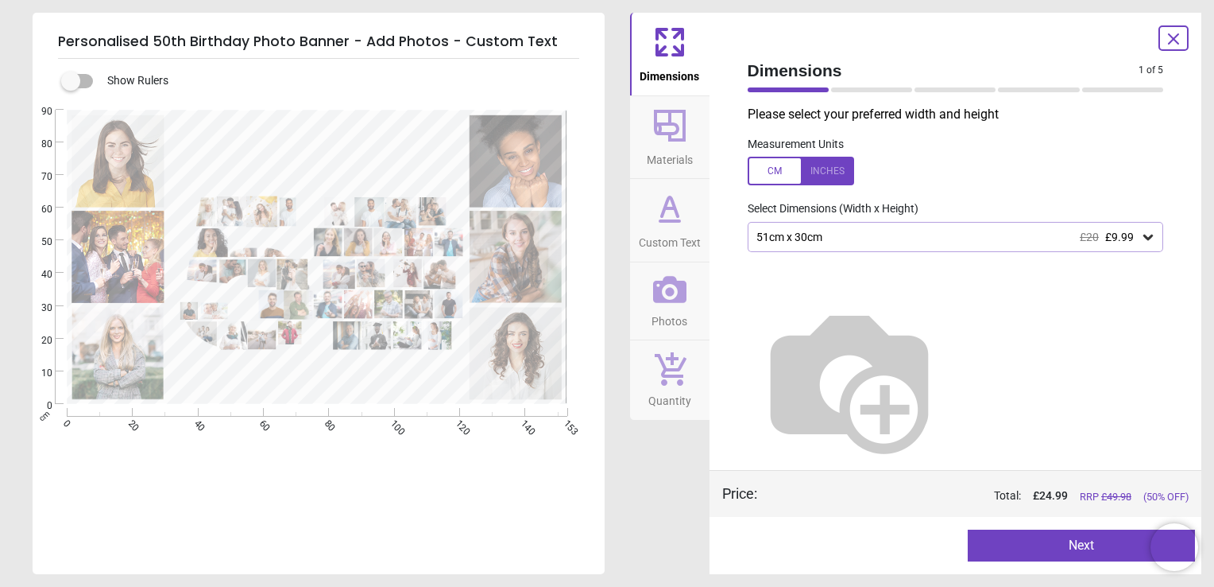
type textarea "********"
drag, startPoint x: 570, startPoint y: 249, endPoint x: 1059, endPoint y: 553, distance: 575.8
click at [1059, 553] on button "Next" at bounding box center [1081, 545] width 227 height 32
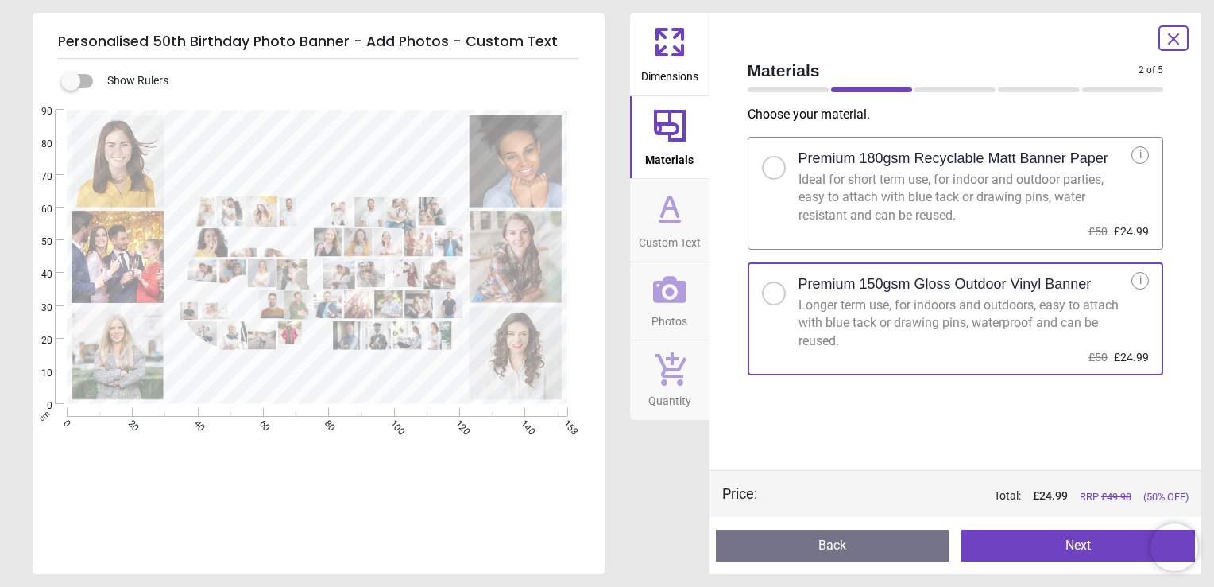
click at [1059, 553] on button "Next" at bounding box center [1079, 545] width 234 height 32
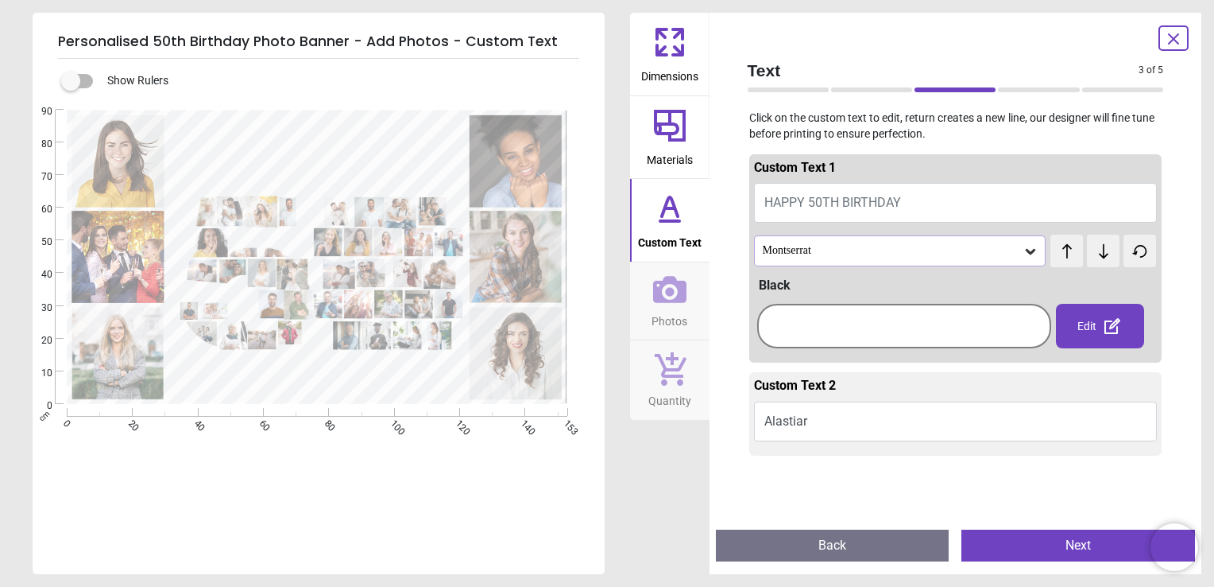
click at [1059, 553] on button "Next" at bounding box center [1079, 545] width 234 height 32
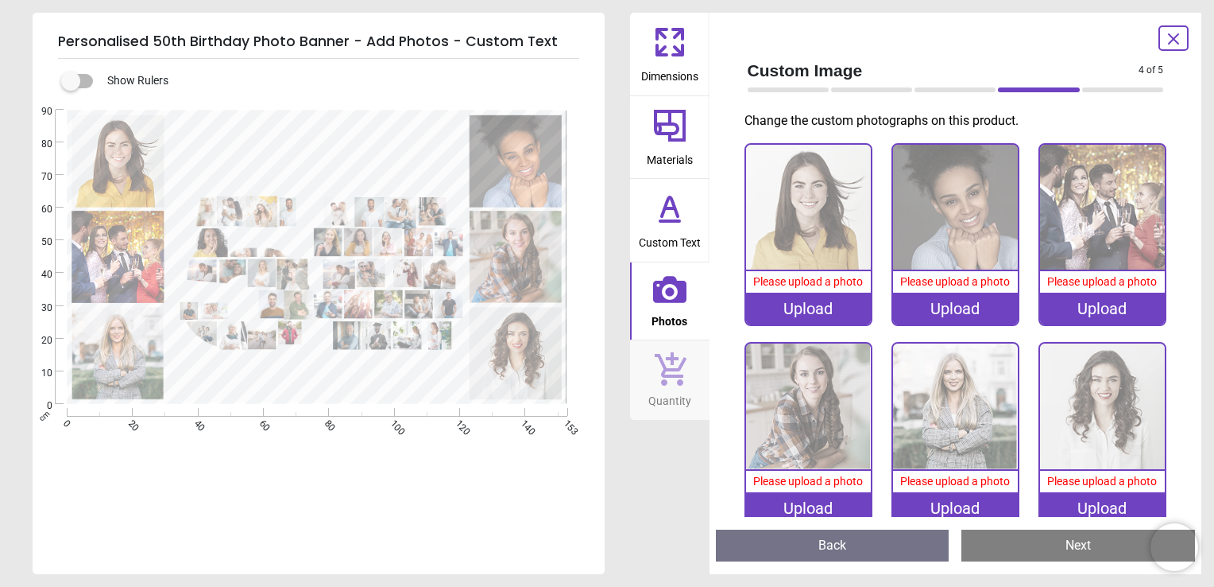
click at [1059, 553] on button "Next" at bounding box center [1079, 545] width 234 height 32
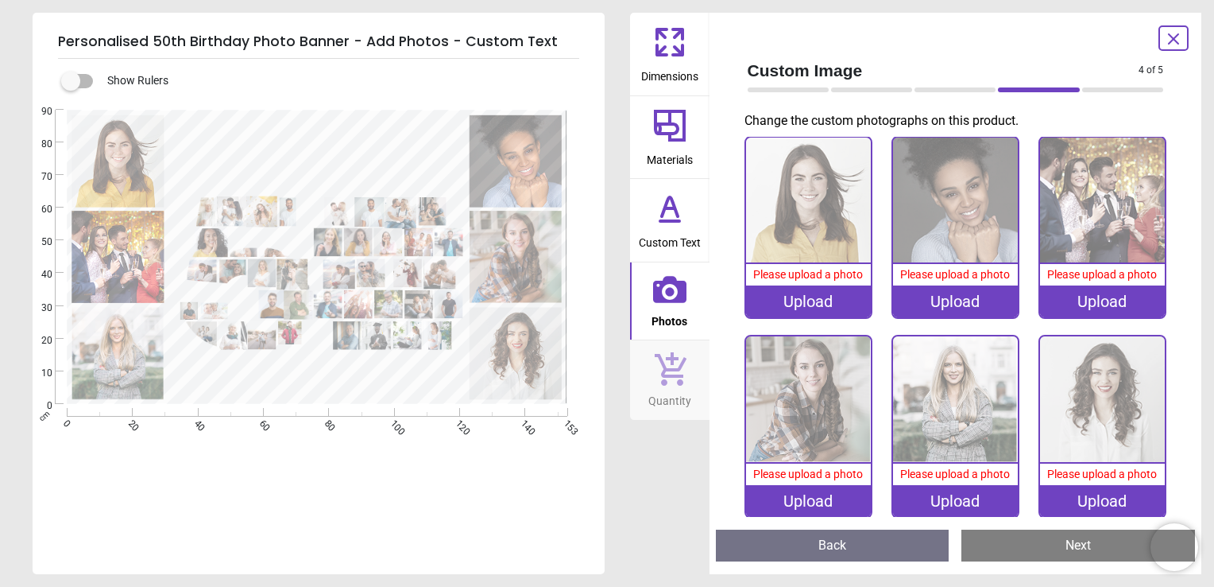
click at [1059, 553] on button "Next" at bounding box center [1079, 545] width 234 height 32
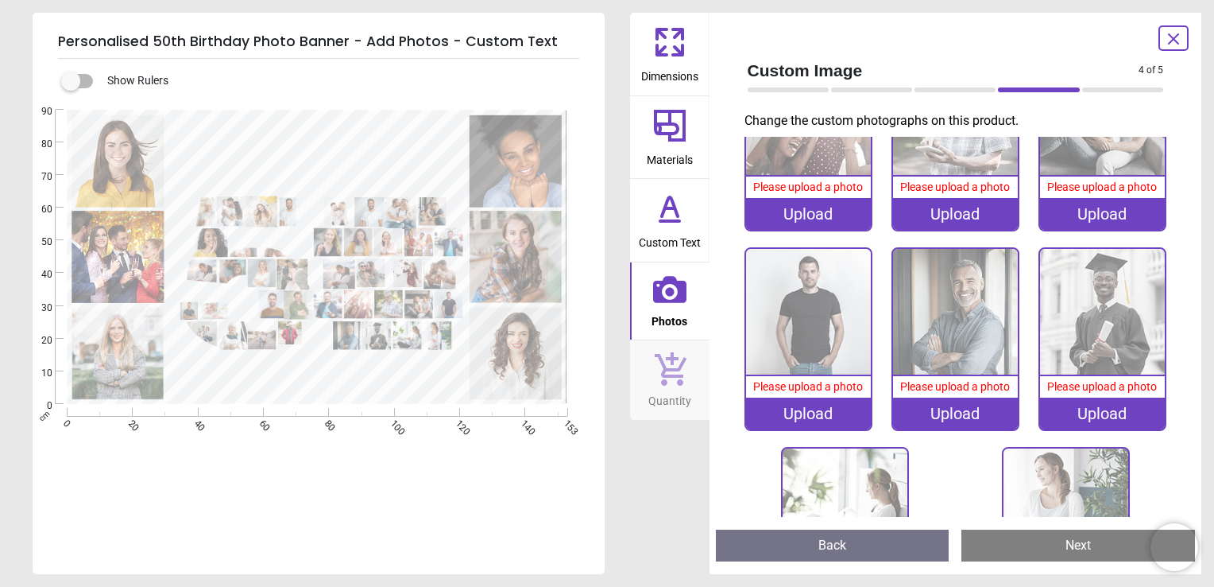
scroll to position [2770, 0]
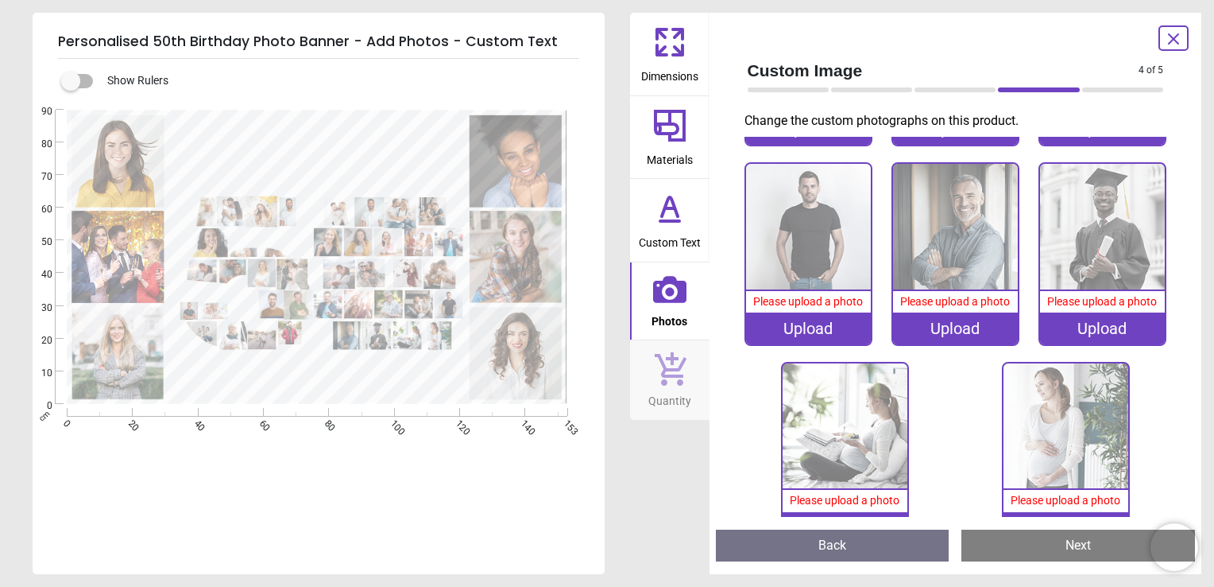
click at [531, 466] on div "Show Rulers" at bounding box center [319, 317] width 572 height 516
drag, startPoint x: 531, startPoint y: 466, endPoint x: 1178, endPoint y: 33, distance: 778.5
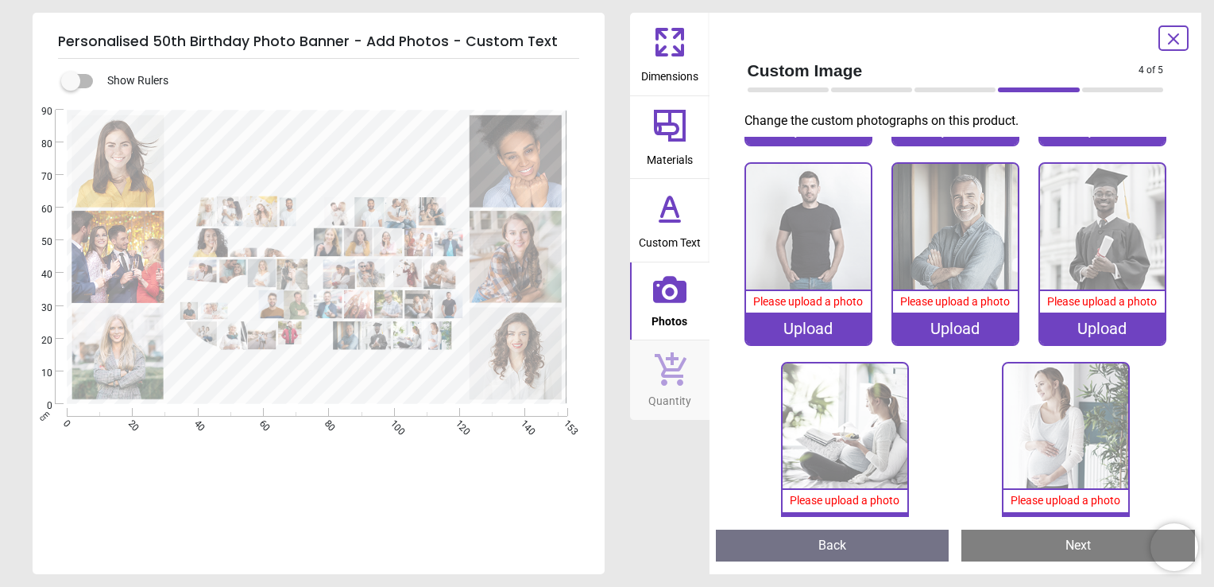
click at [1178, 33] on icon at bounding box center [1173, 38] width 19 height 19
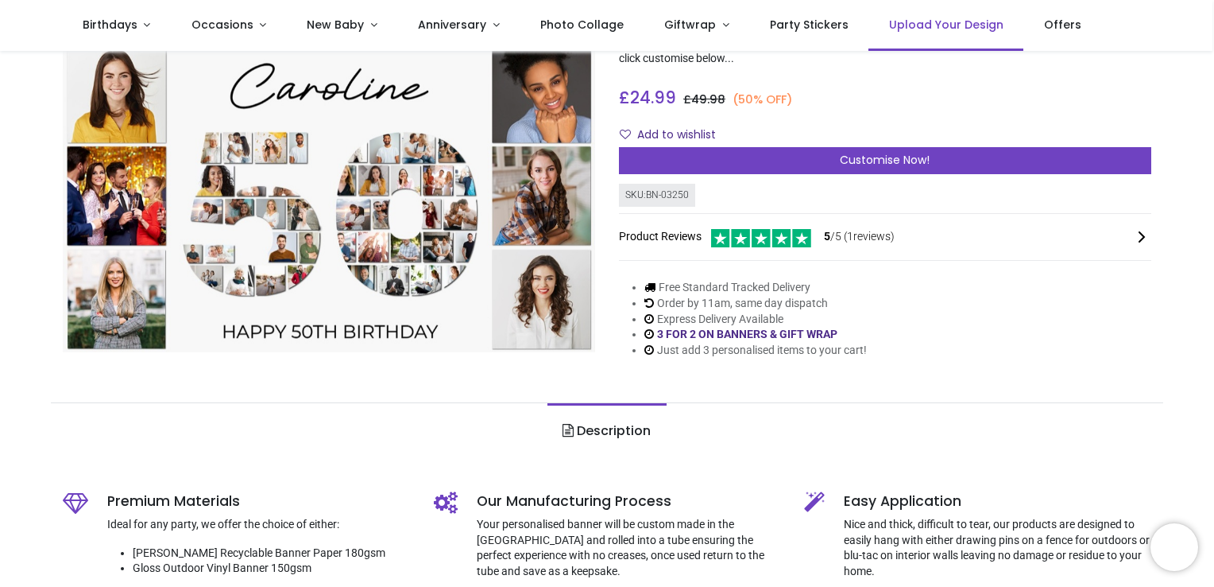
click at [966, 30] on span "Upload Your Design" at bounding box center [946, 25] width 114 height 16
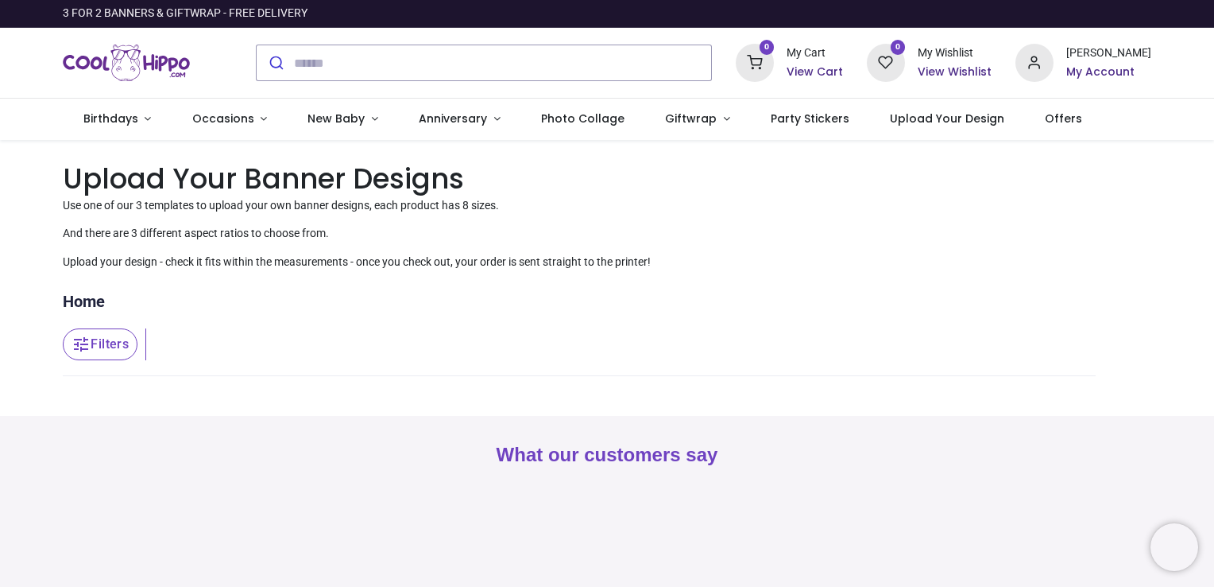
type input "**********"
